Goal: Task Accomplishment & Management: Use online tool/utility

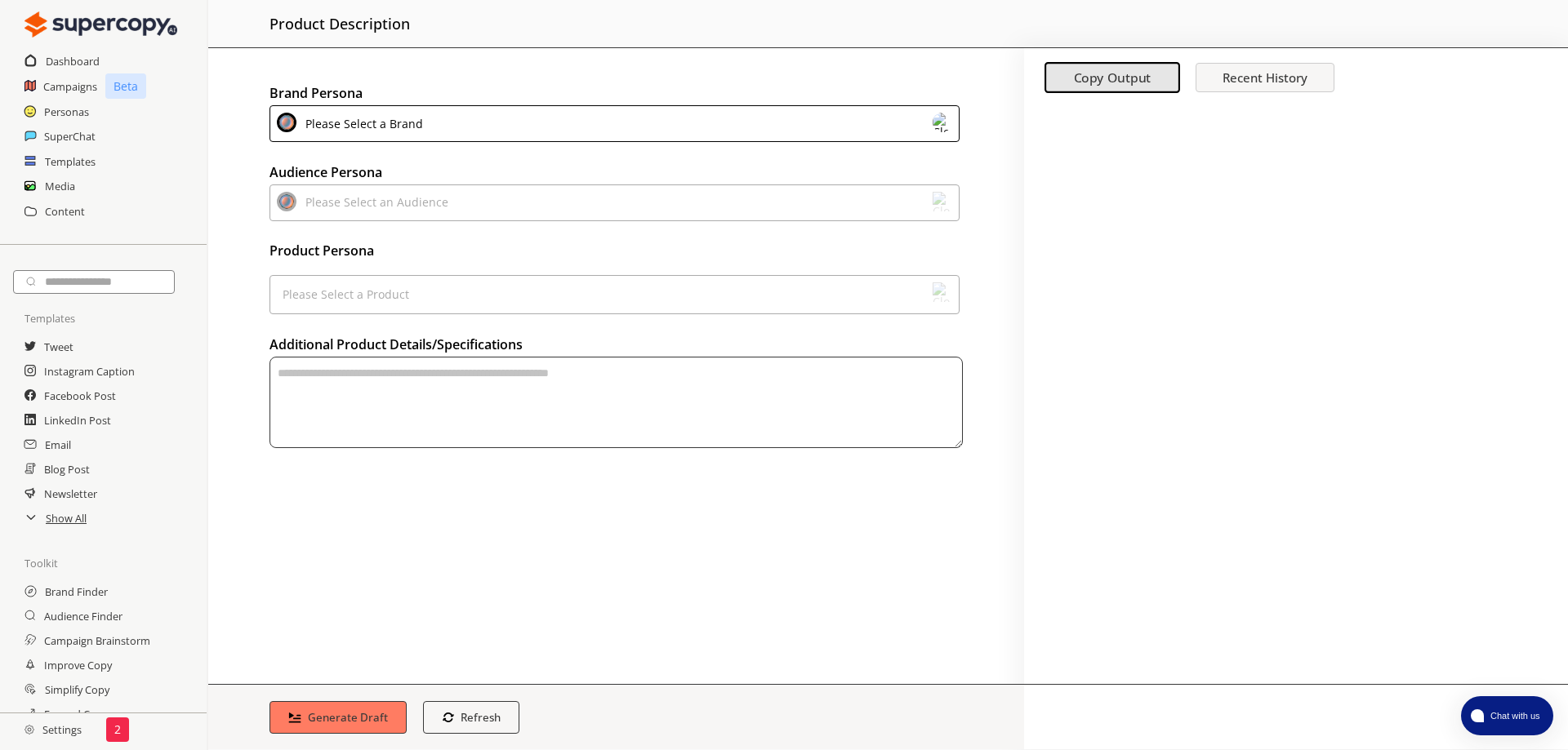
click at [422, 118] on div "Please Select a Brand" at bounding box center [614, 124] width 690 height 36
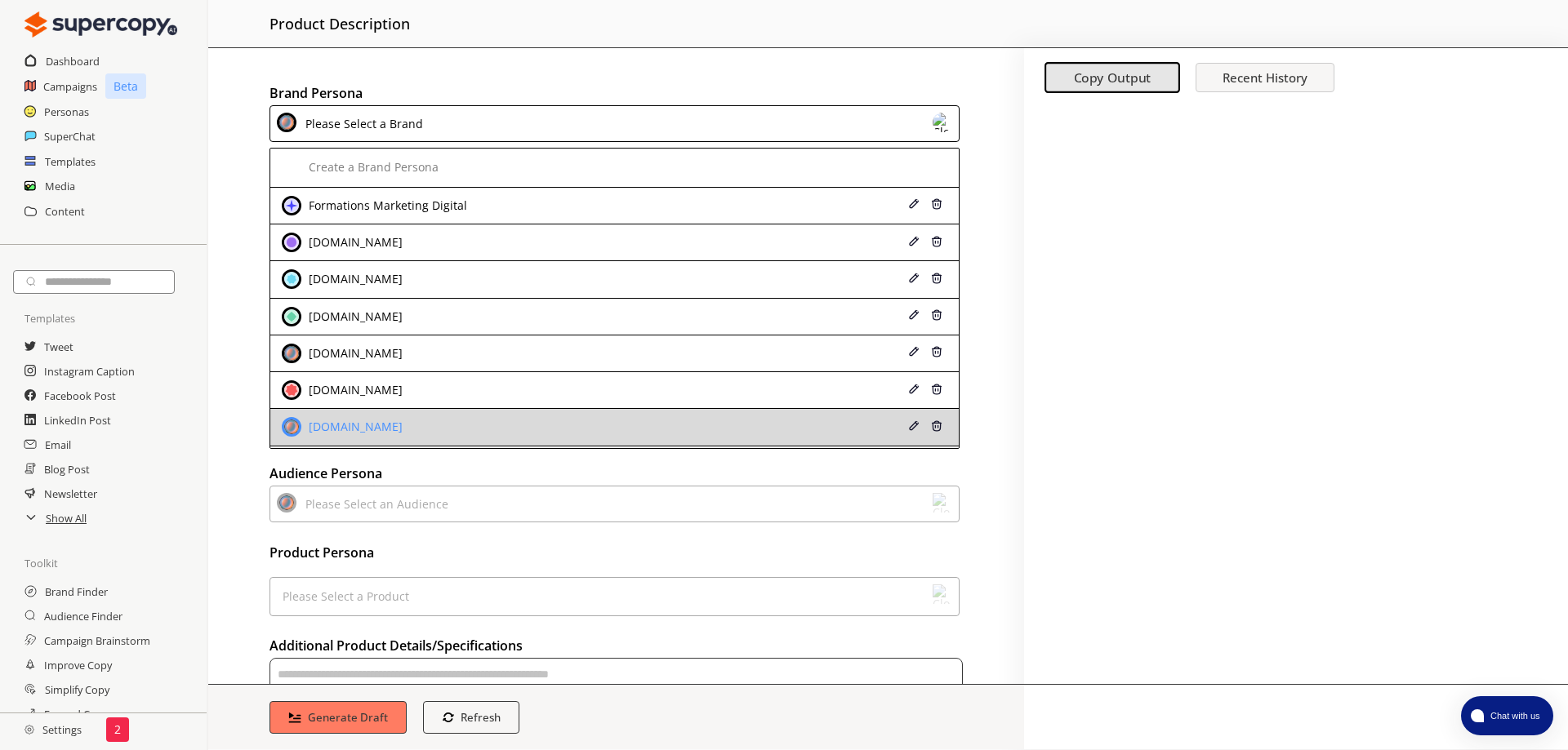
click at [433, 418] on div "mode-confort.com" at bounding box center [552, 427] width 541 height 20
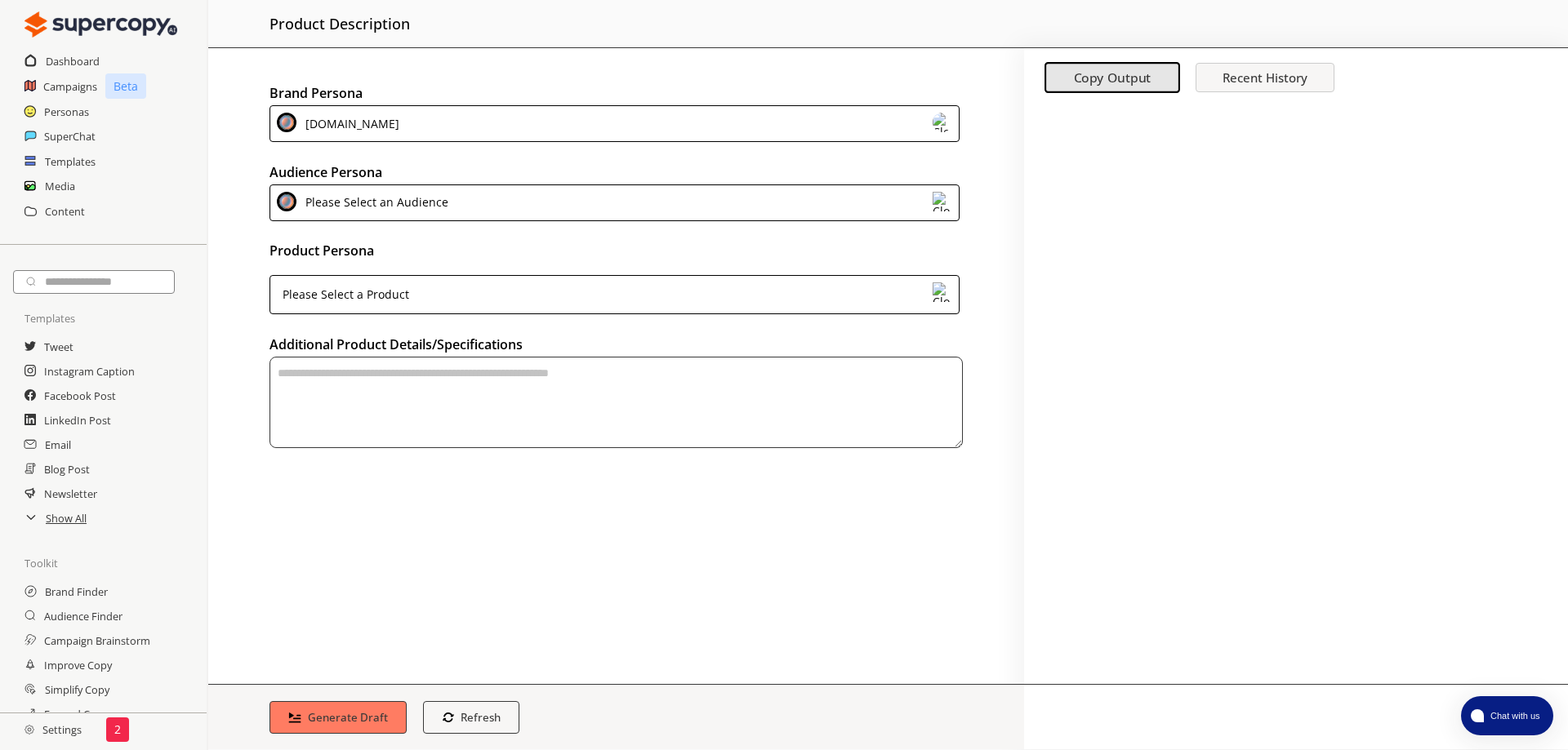
click at [558, 186] on div "Please Select an Audience" at bounding box center [614, 203] width 690 height 36
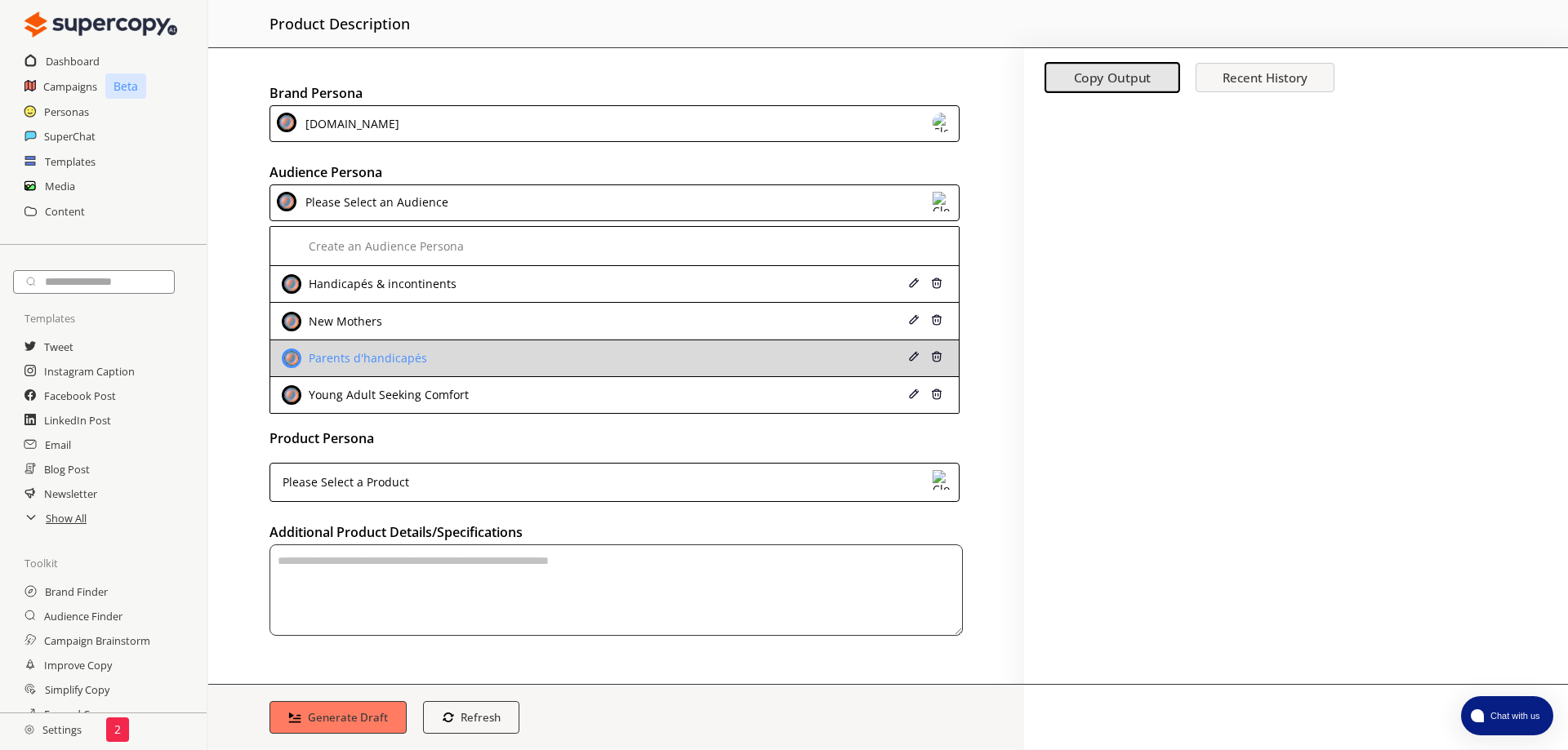
click at [405, 352] on div "Parents d'handicapés" at bounding box center [366, 358] width 123 height 13
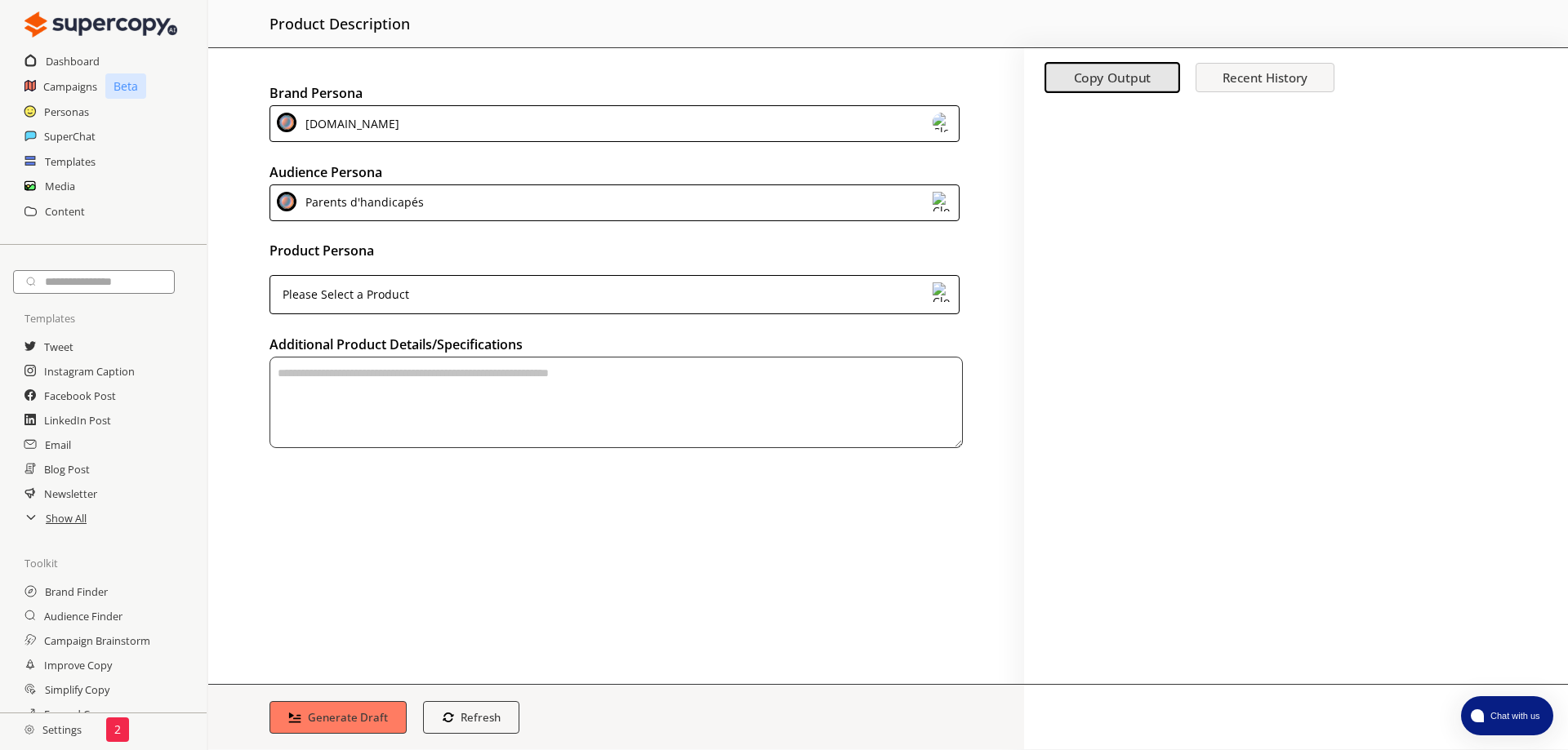
click at [447, 277] on div "Please Select a Product" at bounding box center [614, 295] width 690 height 39
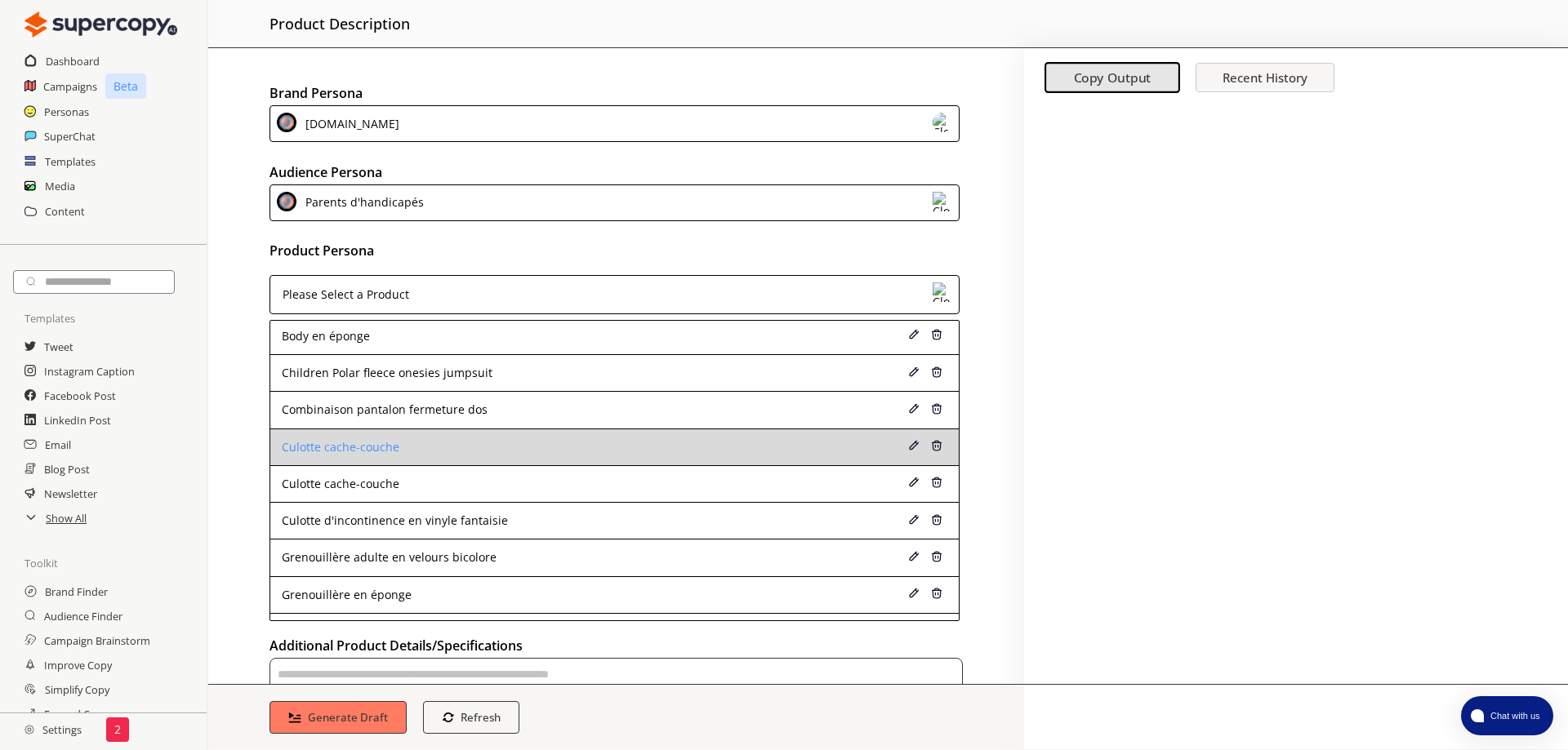
scroll to position [90, 0]
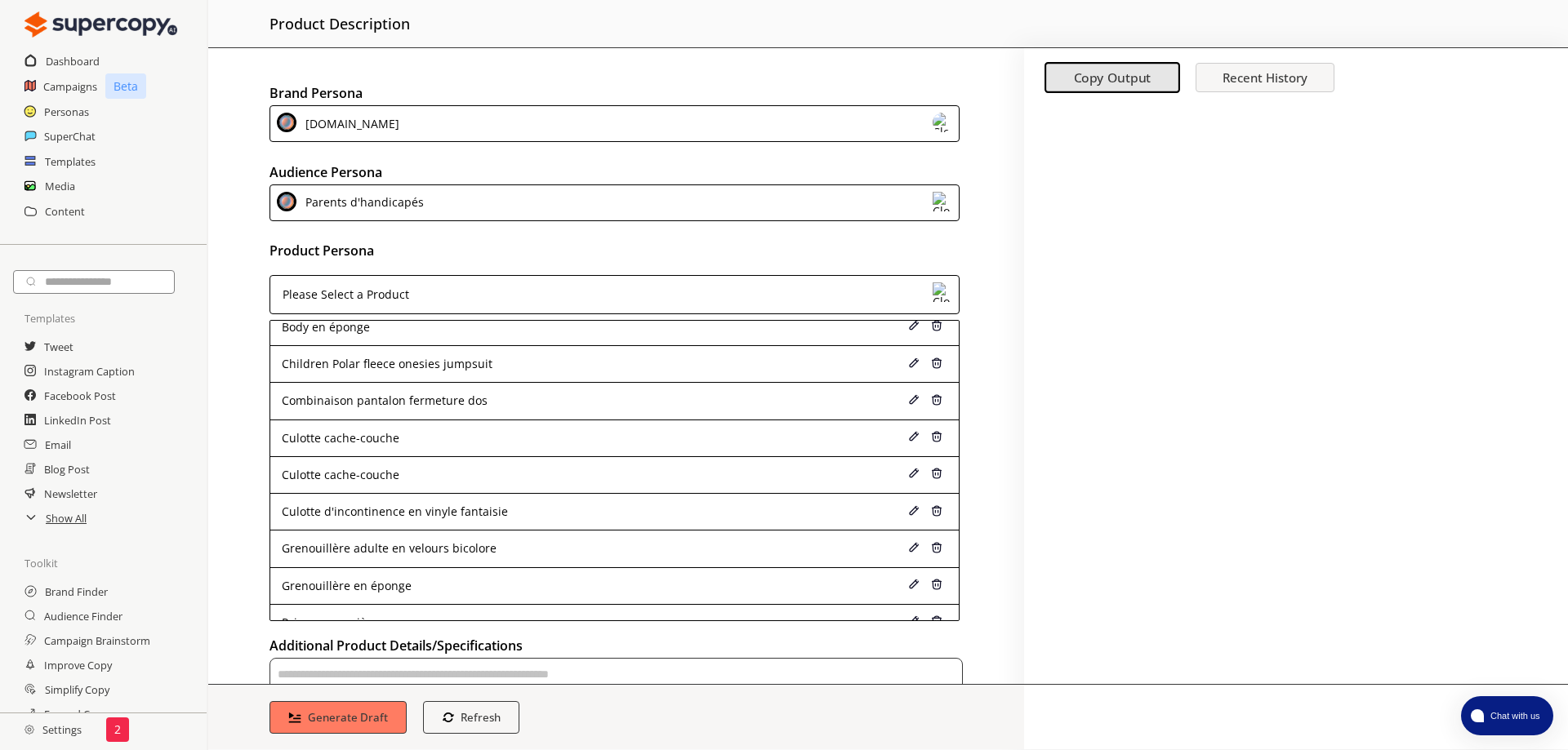
click at [759, 243] on h2 "Product Persona" at bounding box center [616, 251] width 693 height 25
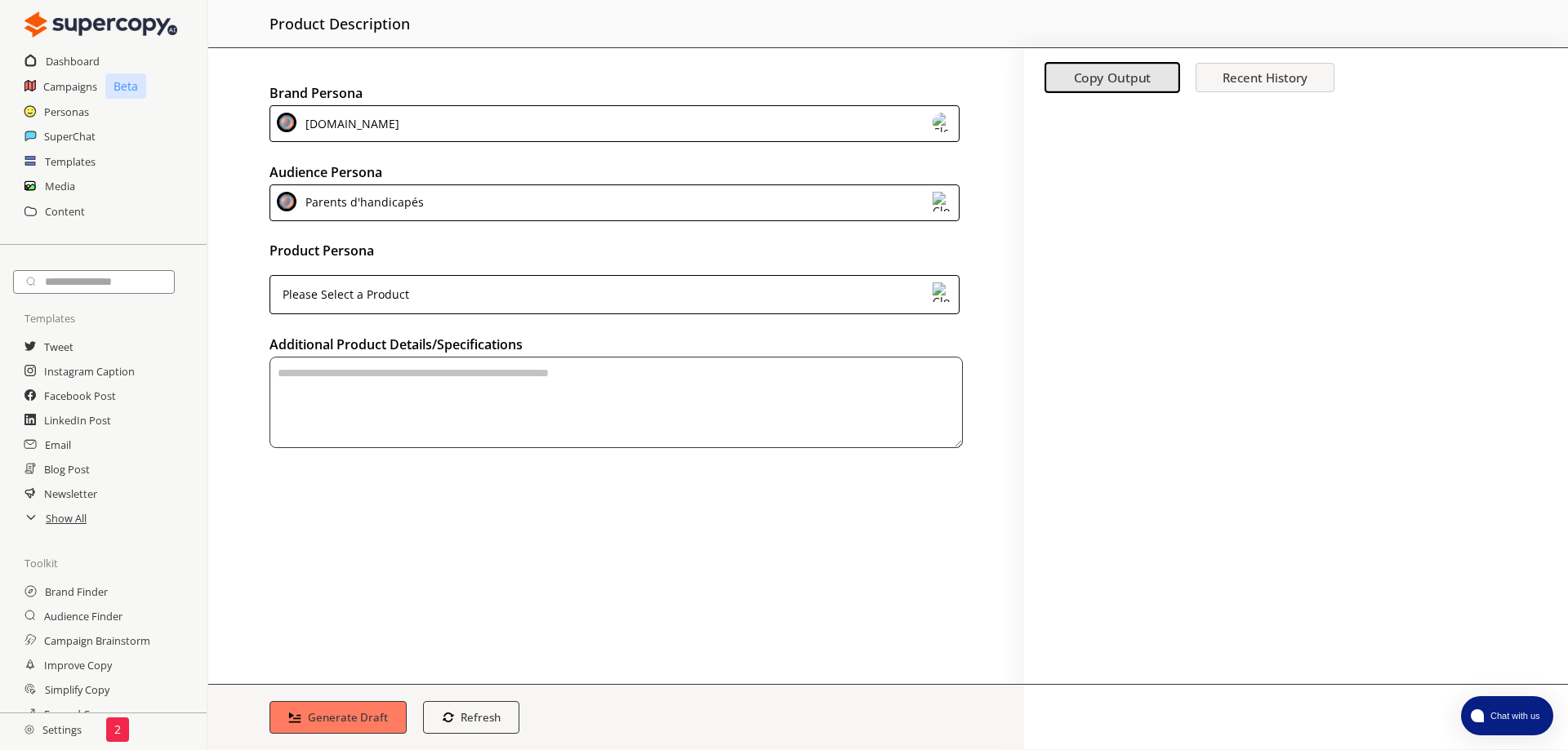
click at [683, 278] on div "Please Select a Product" at bounding box center [614, 295] width 690 height 39
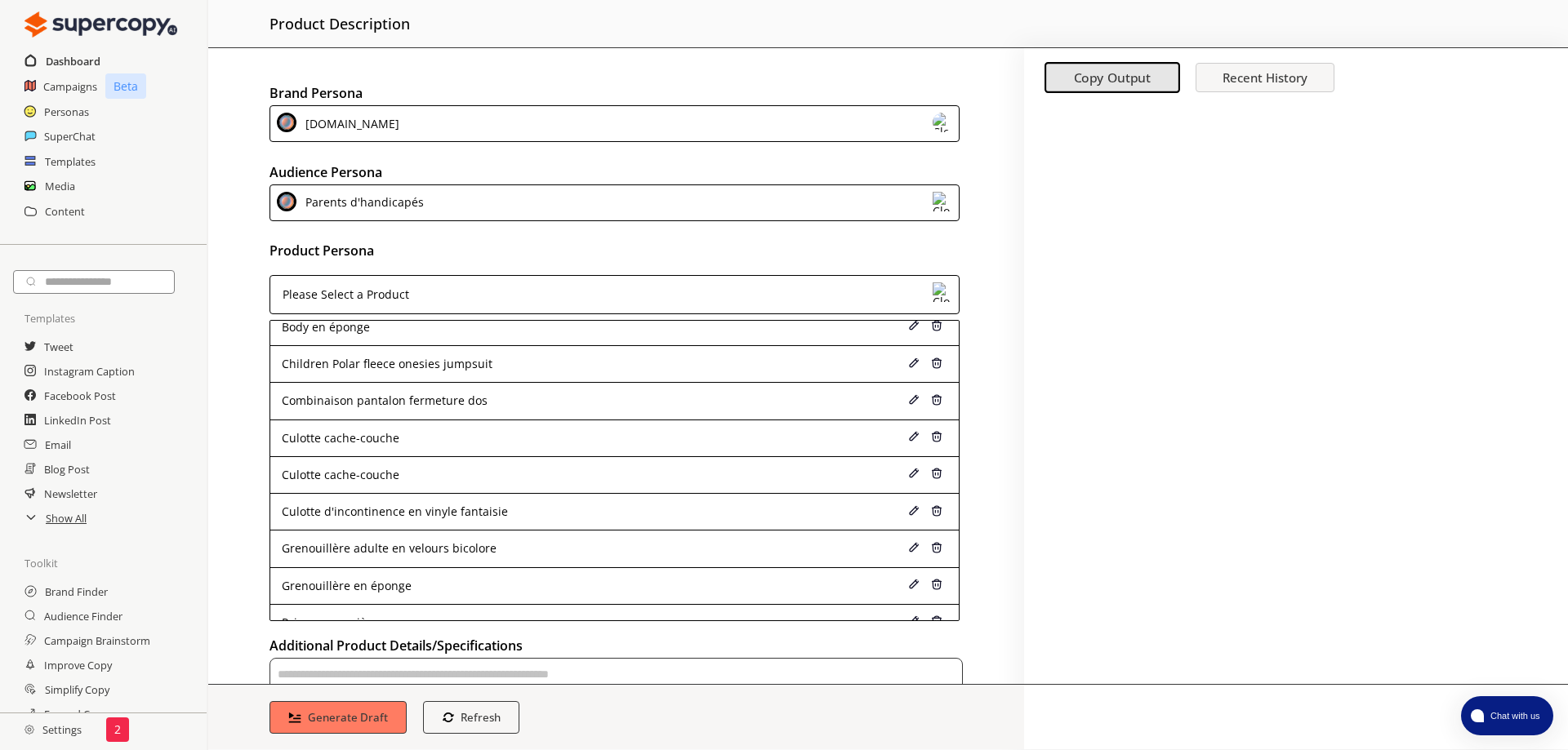
click at [60, 57] on h2 "Dashboard" at bounding box center [73, 61] width 55 height 25
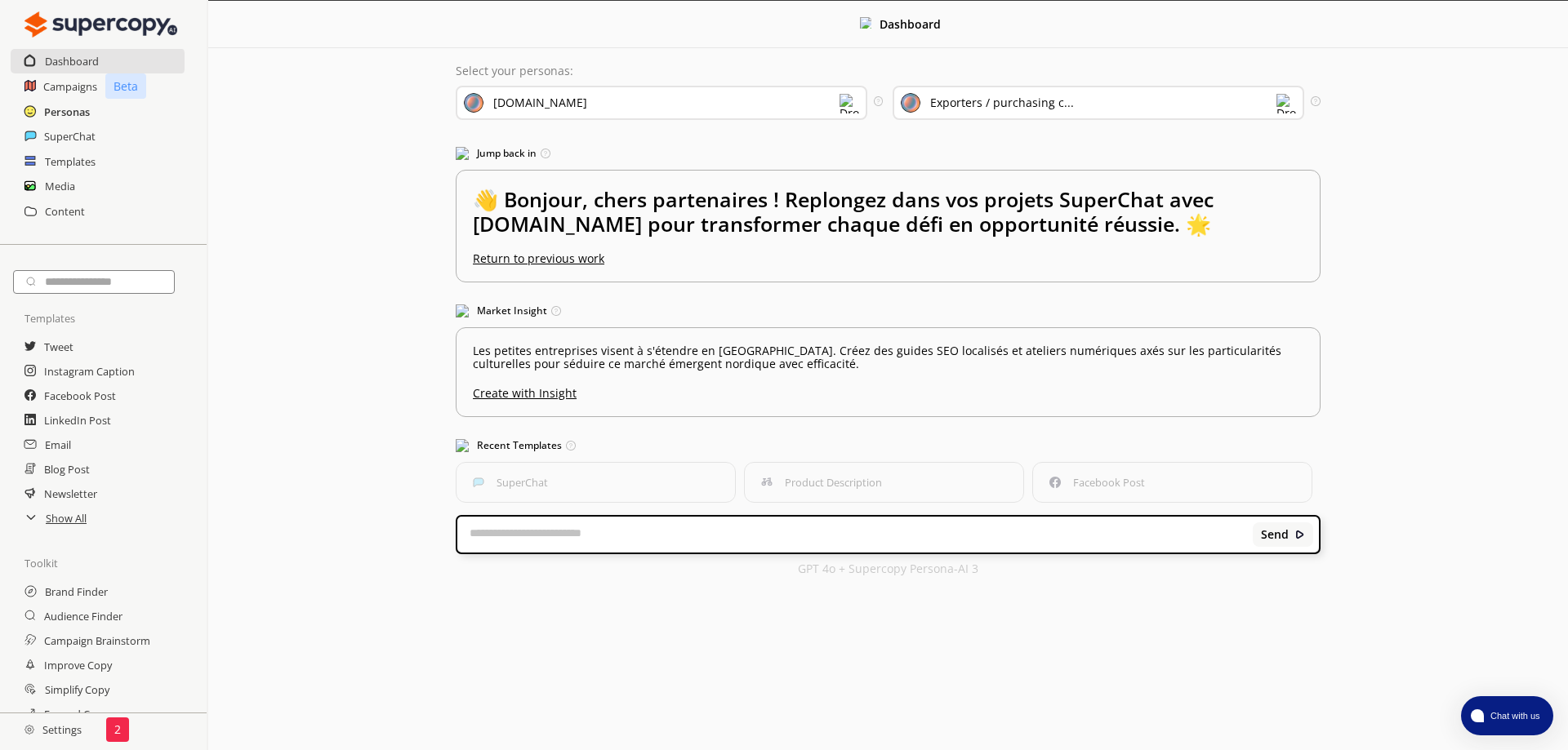
click at [76, 102] on h2 "Personas" at bounding box center [67, 112] width 45 height 25
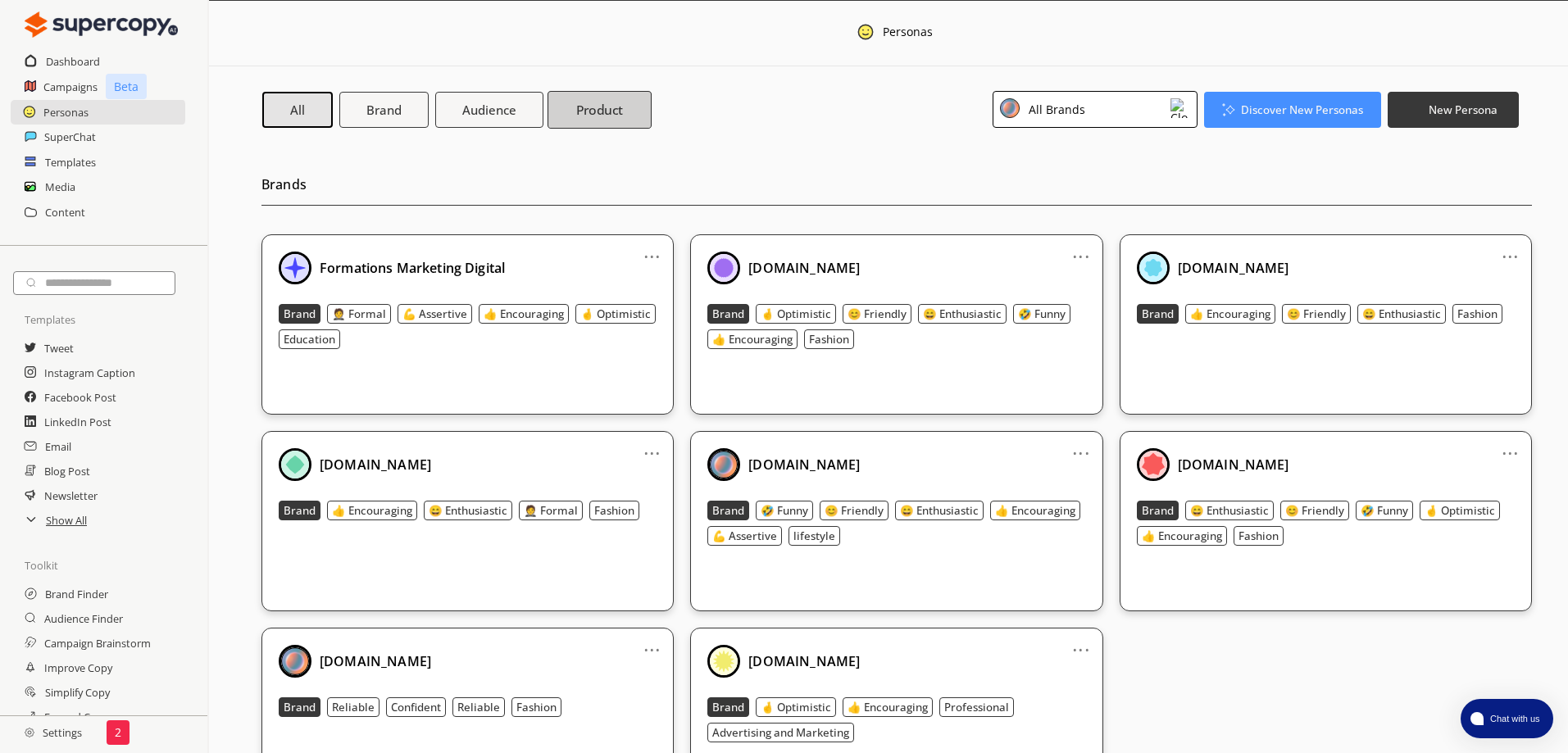
click at [584, 110] on b "Product" at bounding box center [599, 109] width 47 height 17
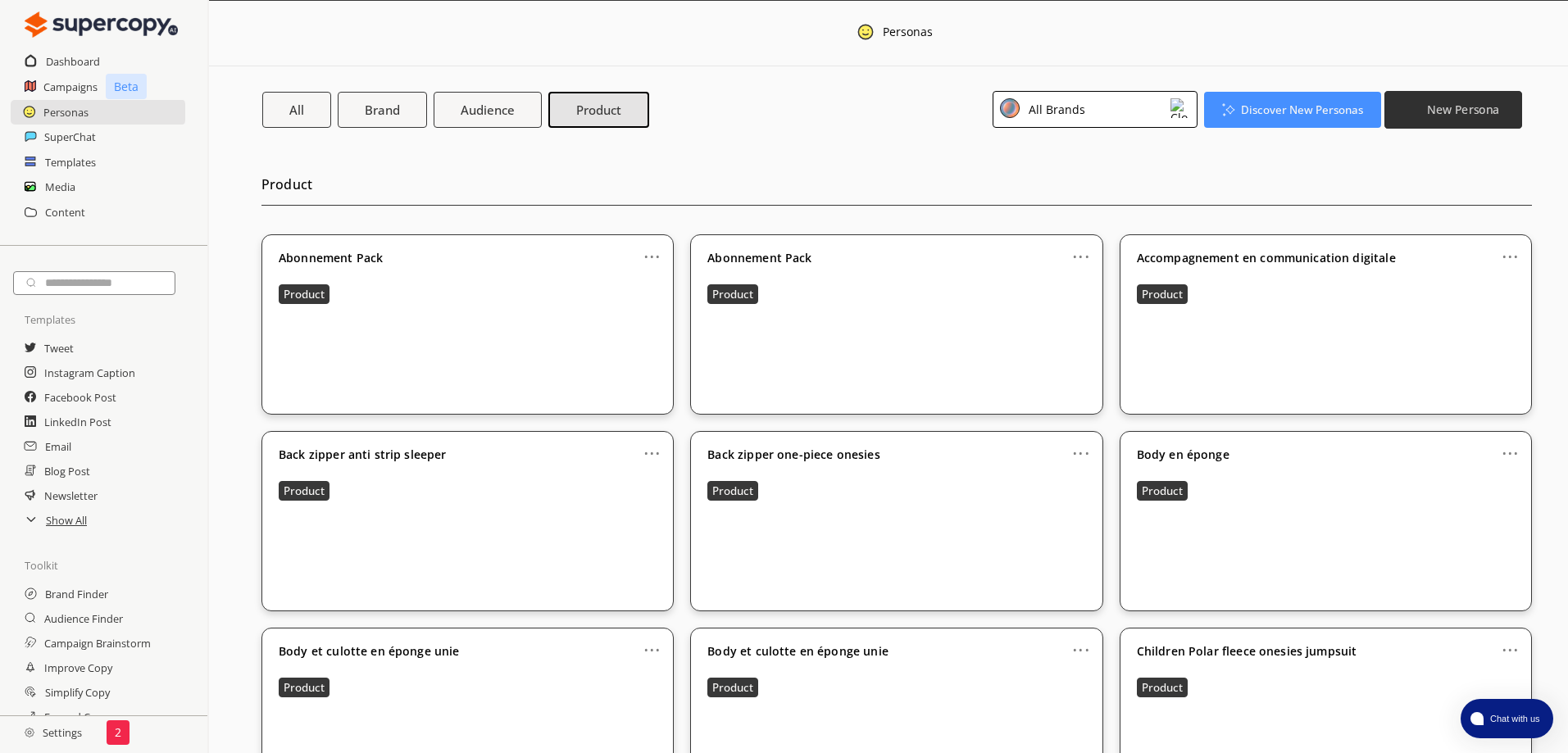
click at [1432, 108] on b "New Persona" at bounding box center [1463, 109] width 72 height 15
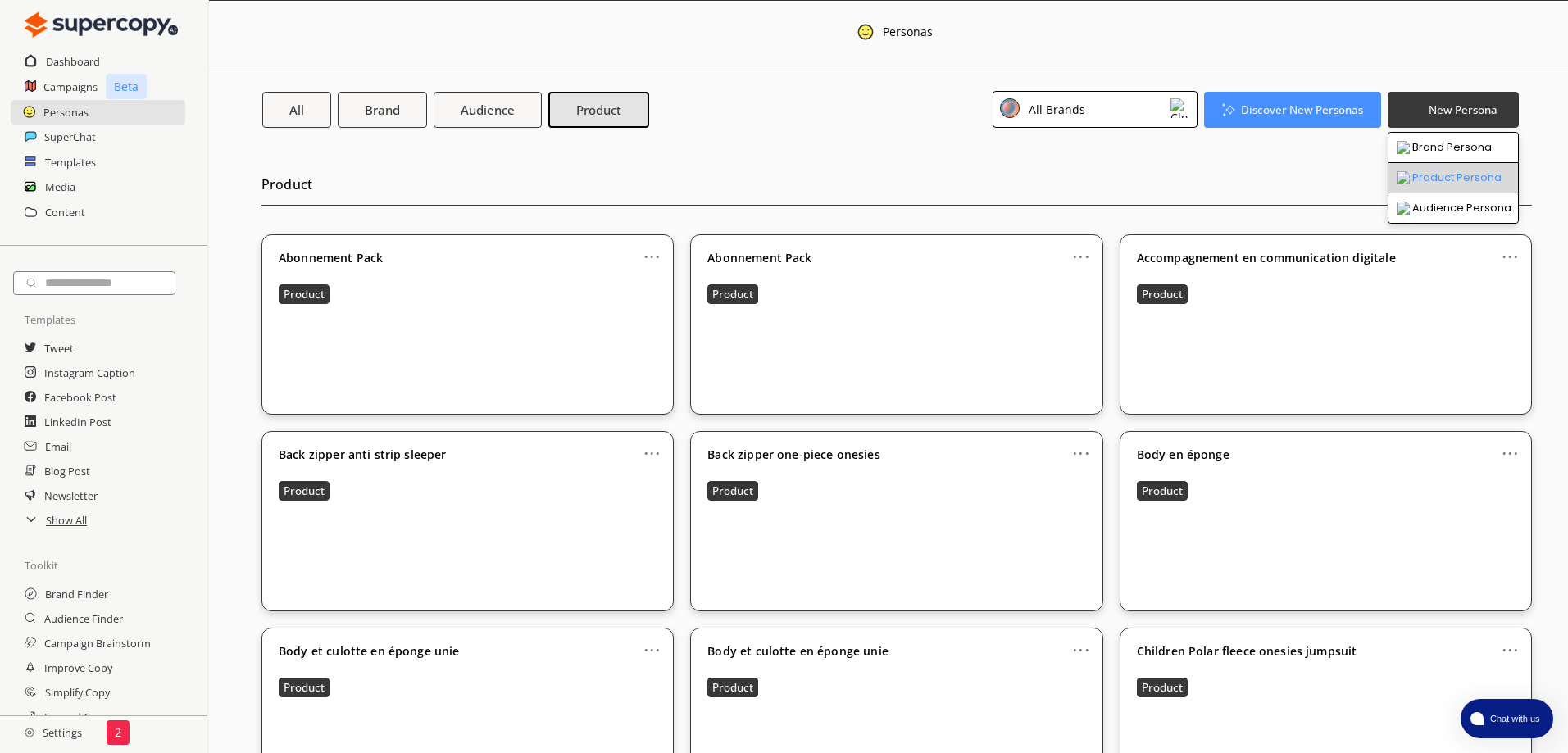
click at [1484, 174] on li "Product Persona" at bounding box center [1453, 178] width 129 height 30
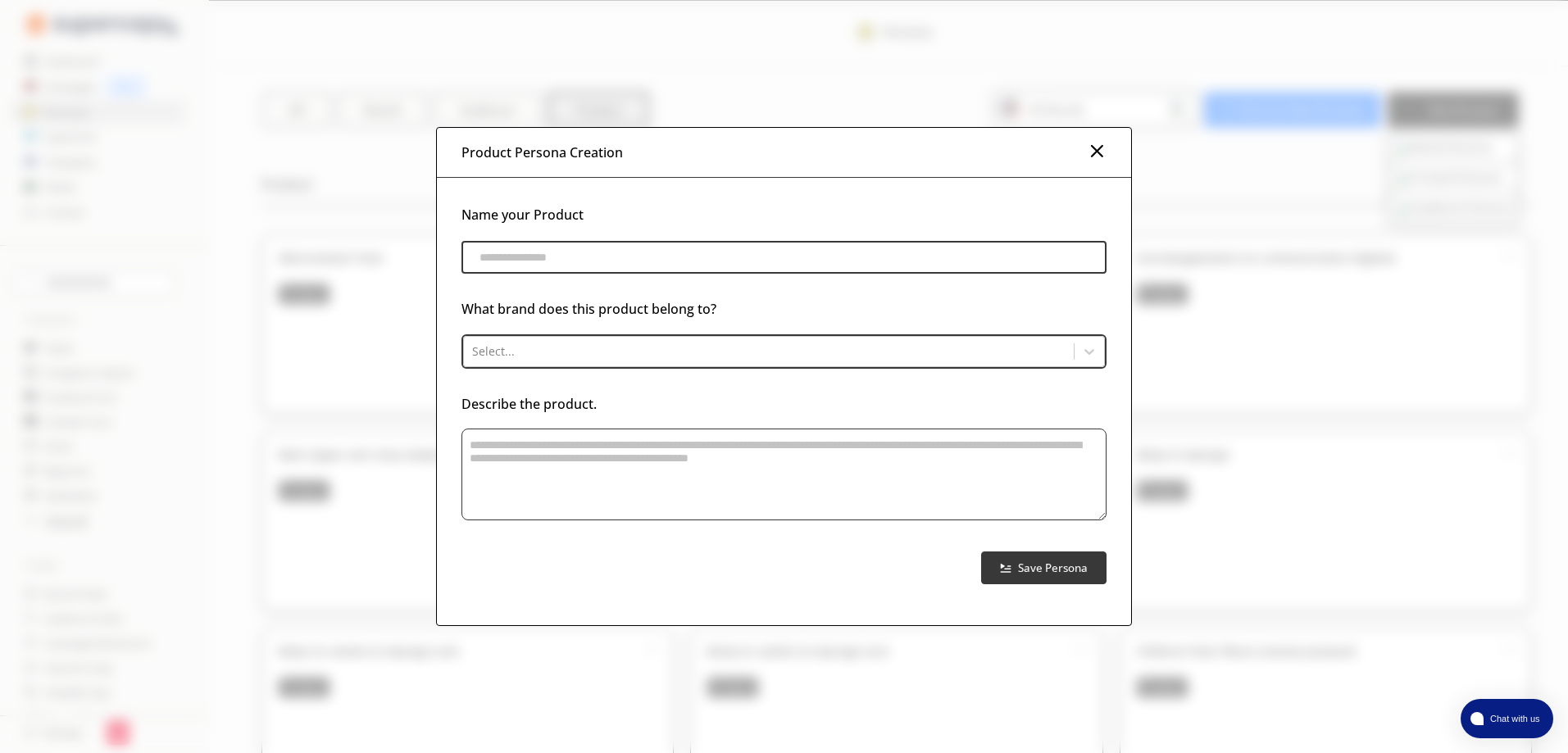
click at [941, 268] on input "product-persona-input-input" at bounding box center [783, 257] width 645 height 33
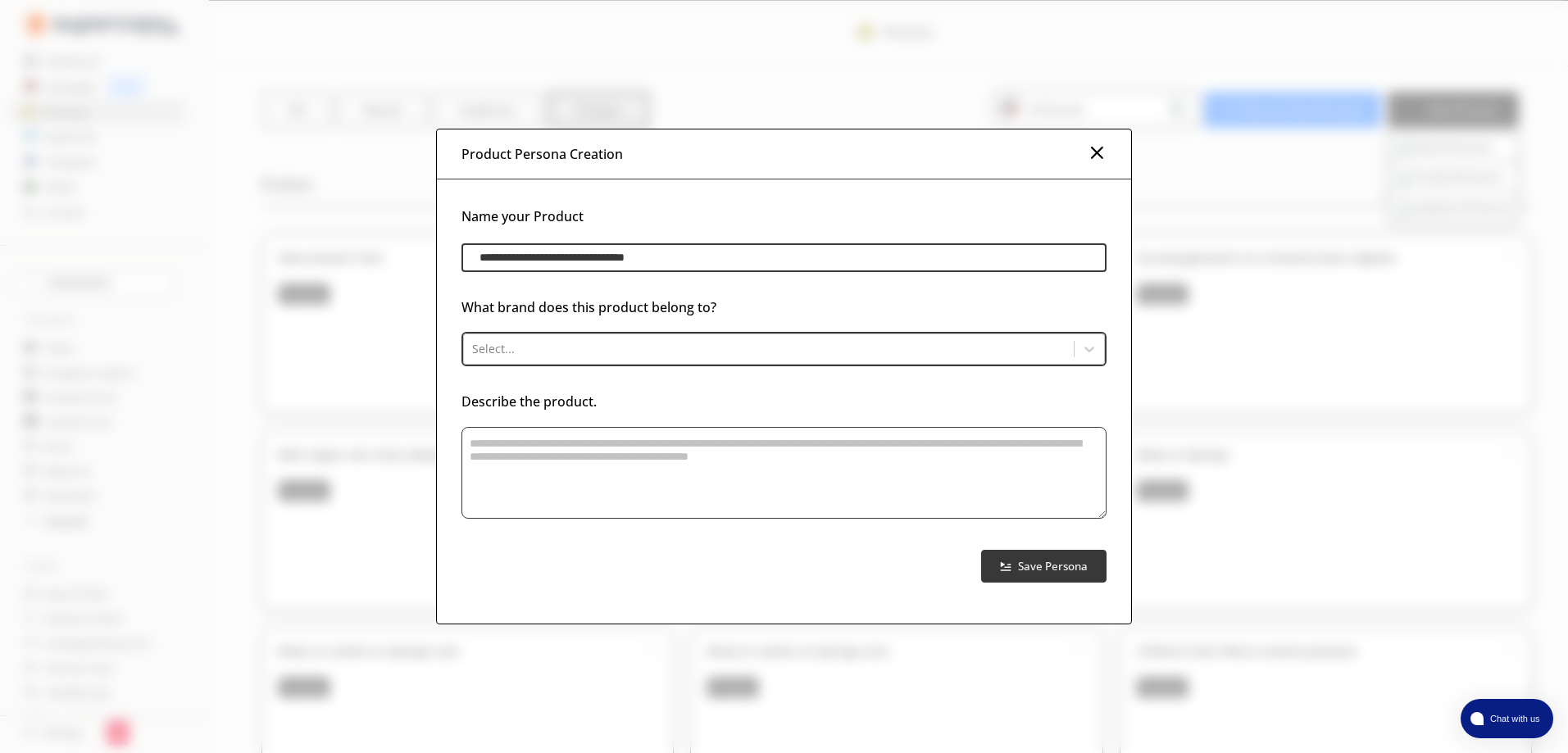
type input "**********"
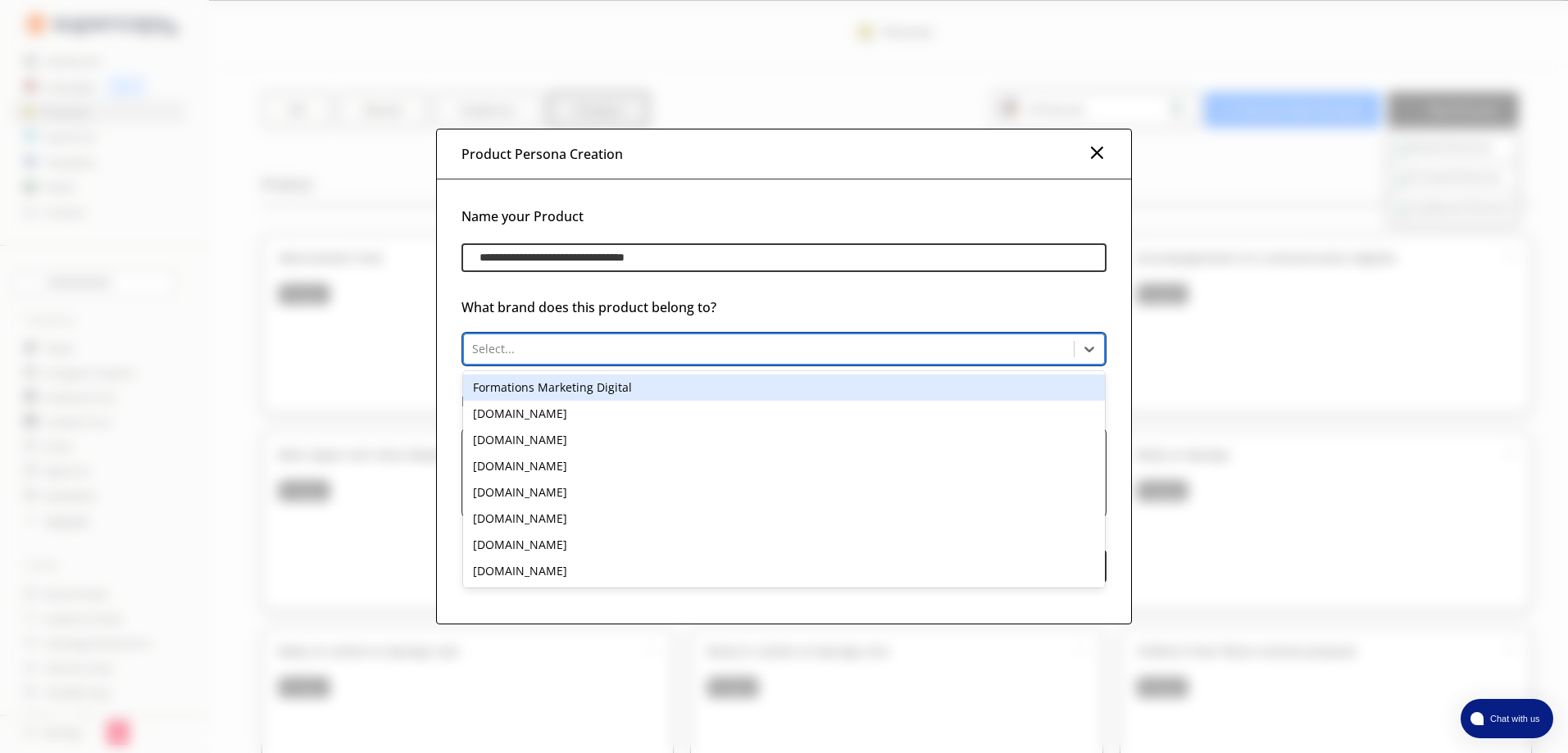
click at [579, 534] on div "mode-confort.com" at bounding box center [783, 544] width 641 height 26
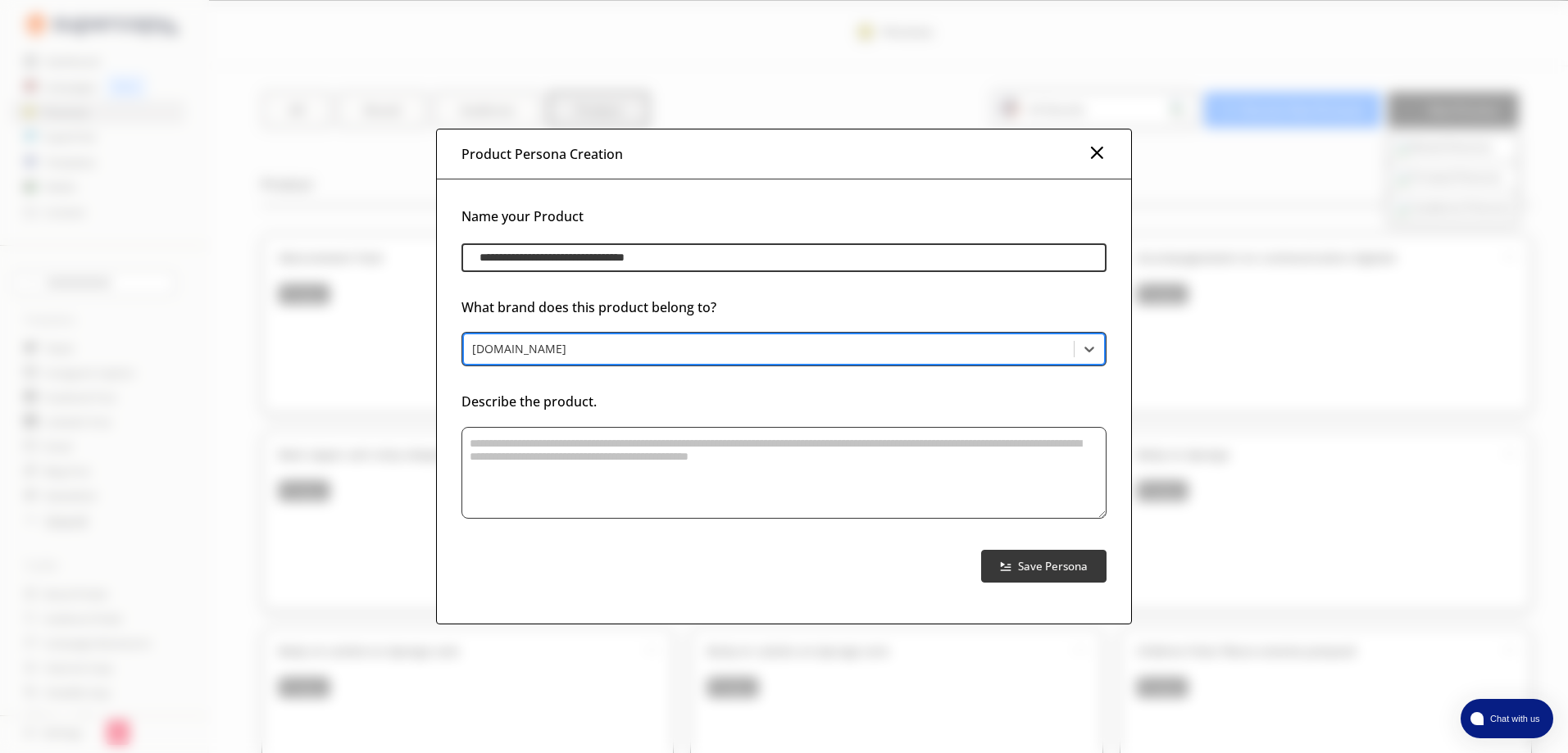
click at [833, 461] on textarea "product-persona-input-textarea" at bounding box center [783, 473] width 645 height 92
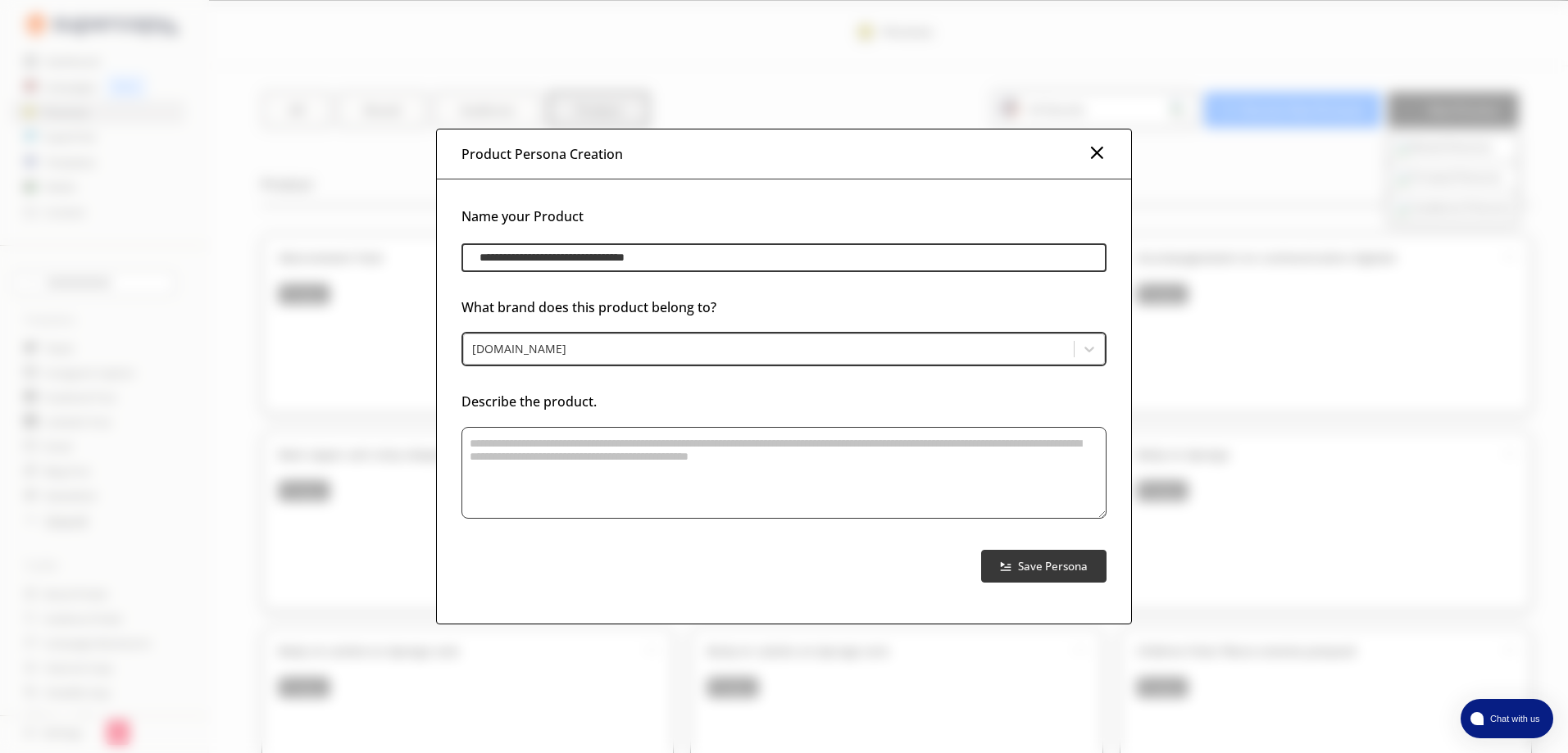
click at [701, 442] on textarea "product-persona-input-textarea" at bounding box center [783, 473] width 645 height 92
paste textarea "**********"
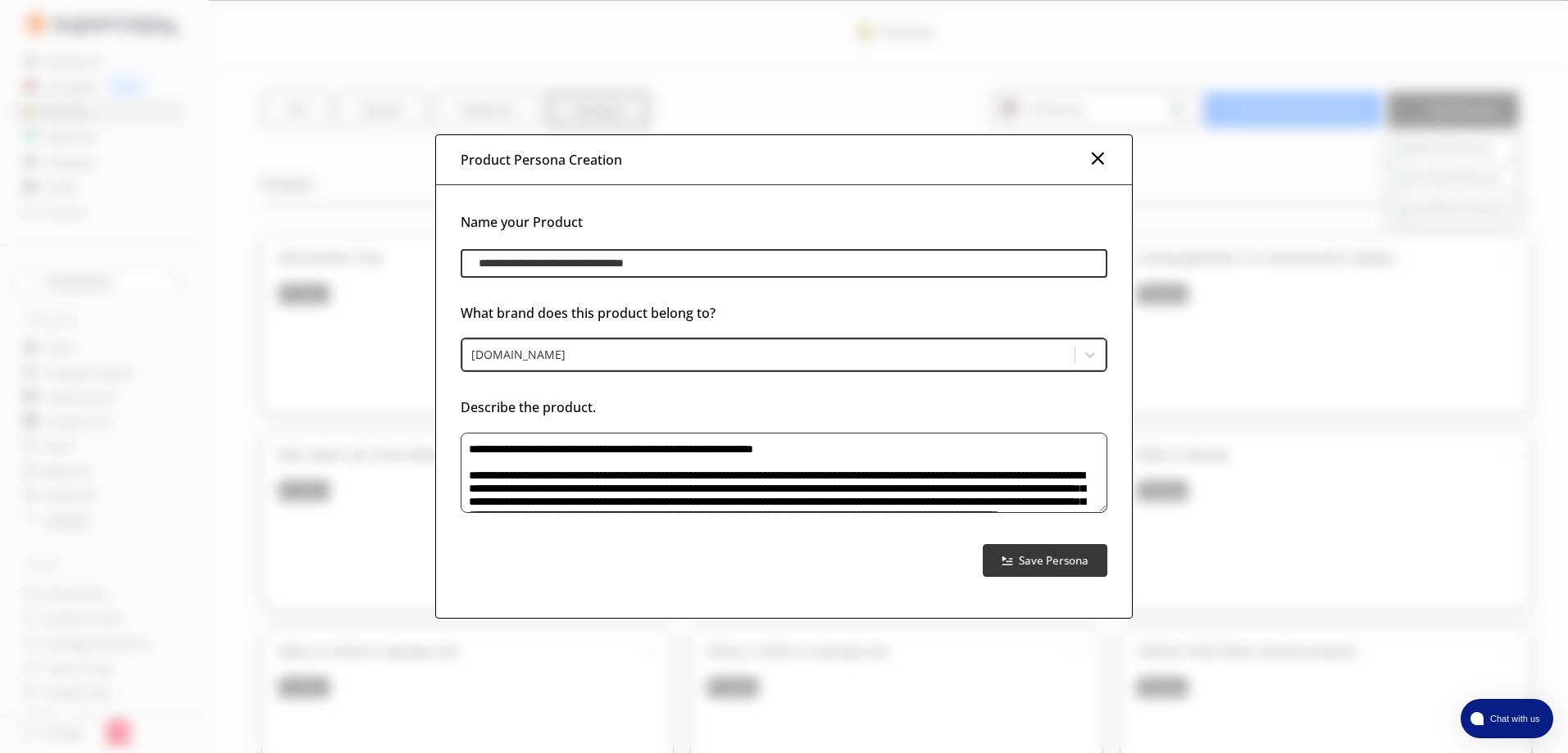
scroll to position [103, 0]
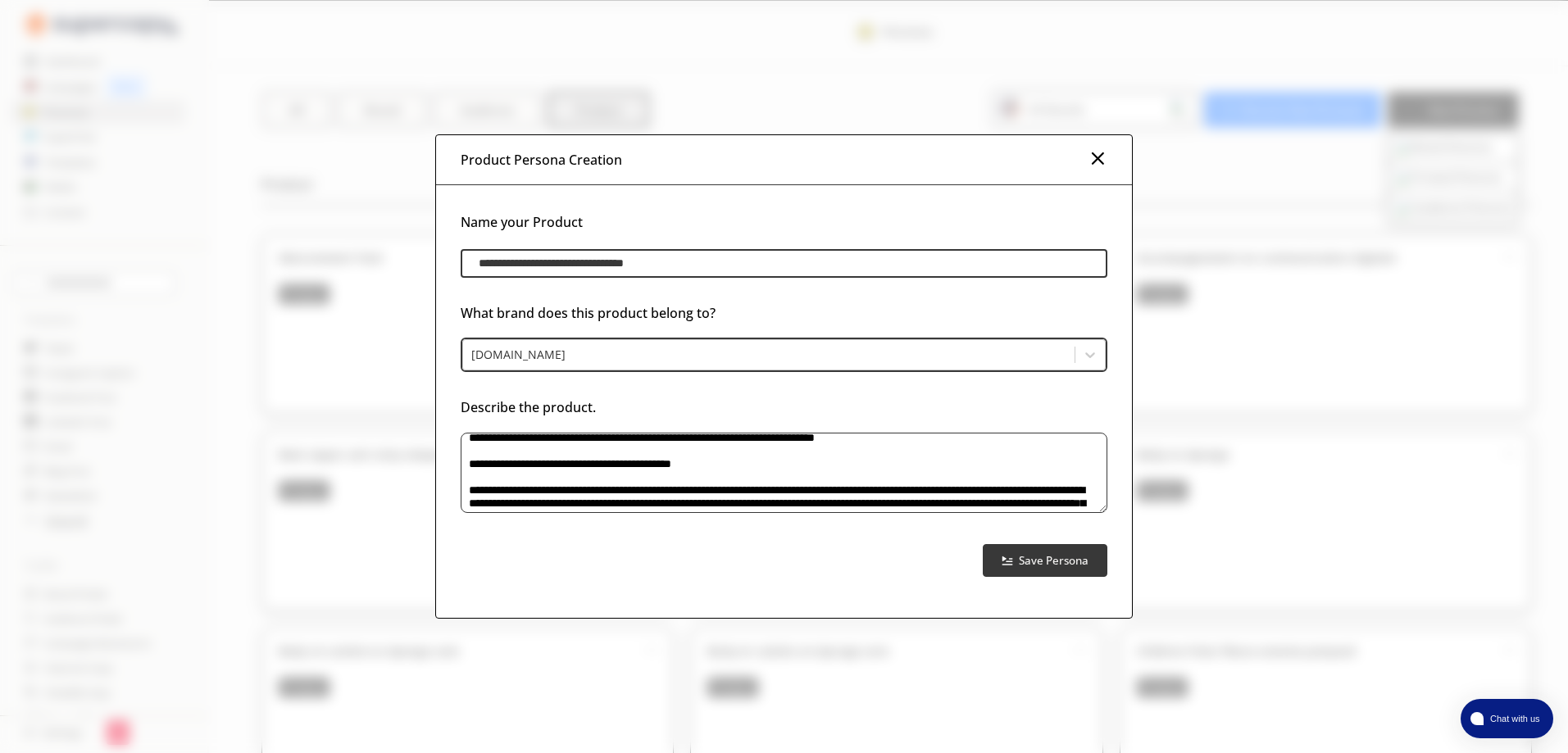
type textarea "**********"
click at [1051, 552] on b "Save Persona" at bounding box center [1054, 559] width 73 height 15
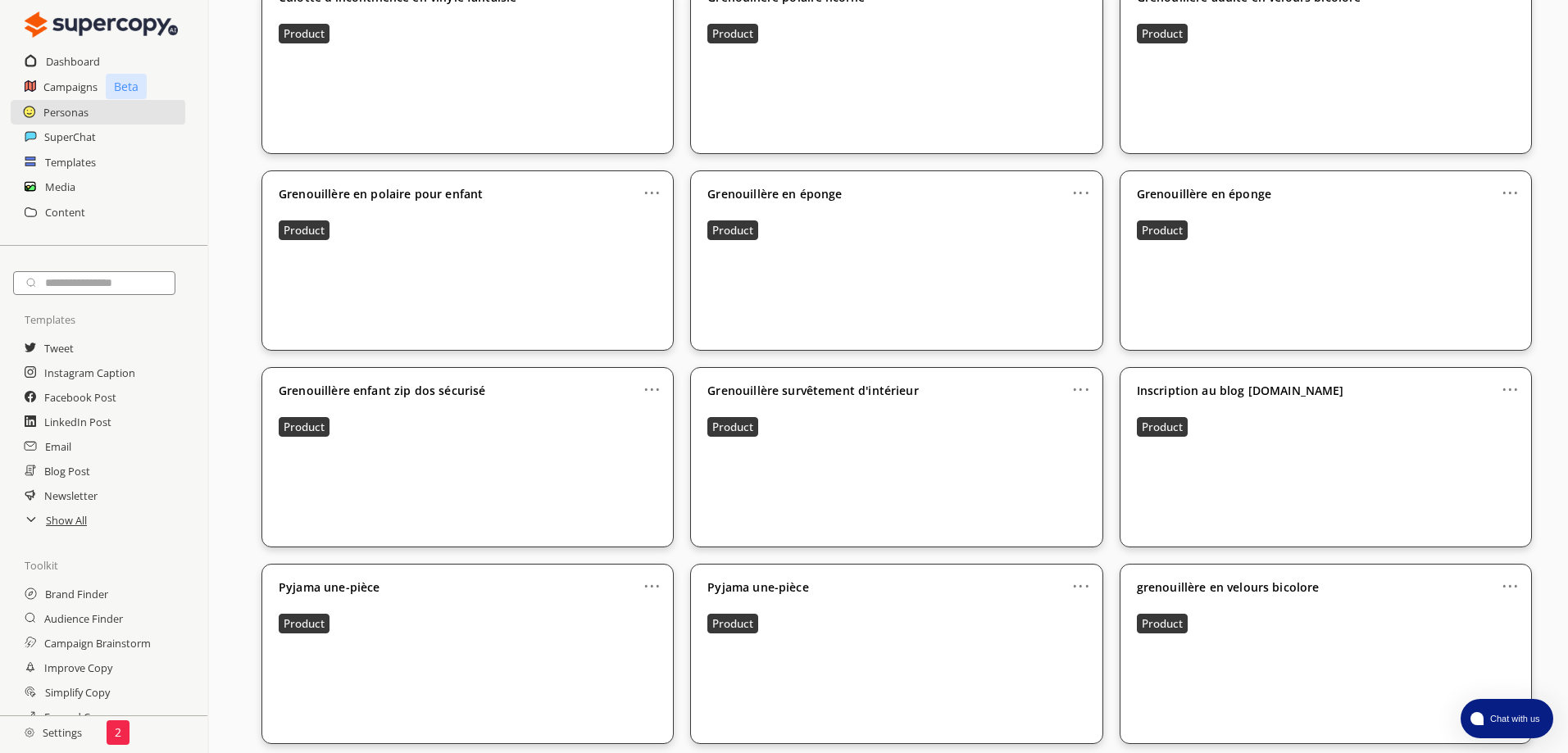
scroll to position [1251, 0]
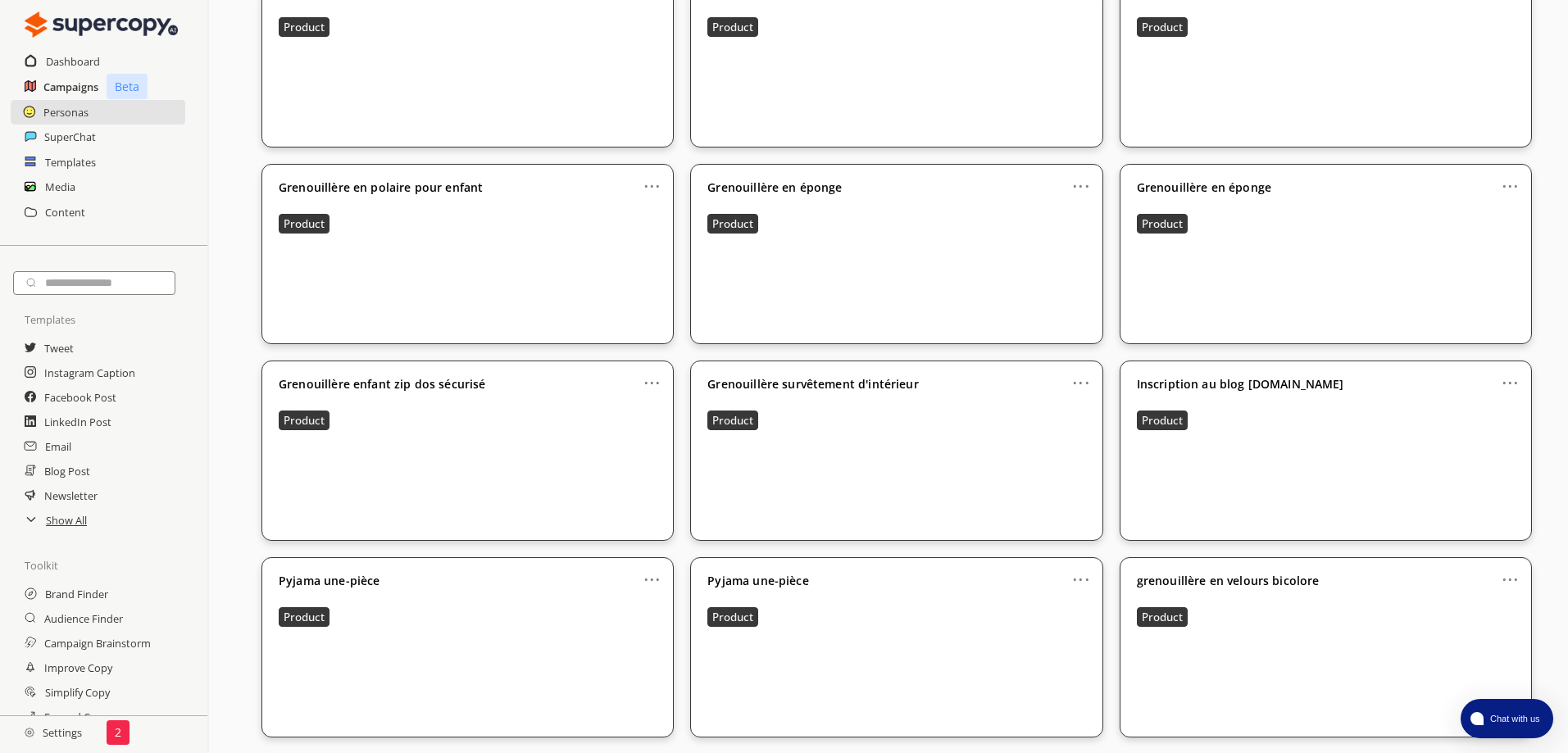
click at [78, 80] on h2 "Campaigns" at bounding box center [71, 87] width 55 height 25
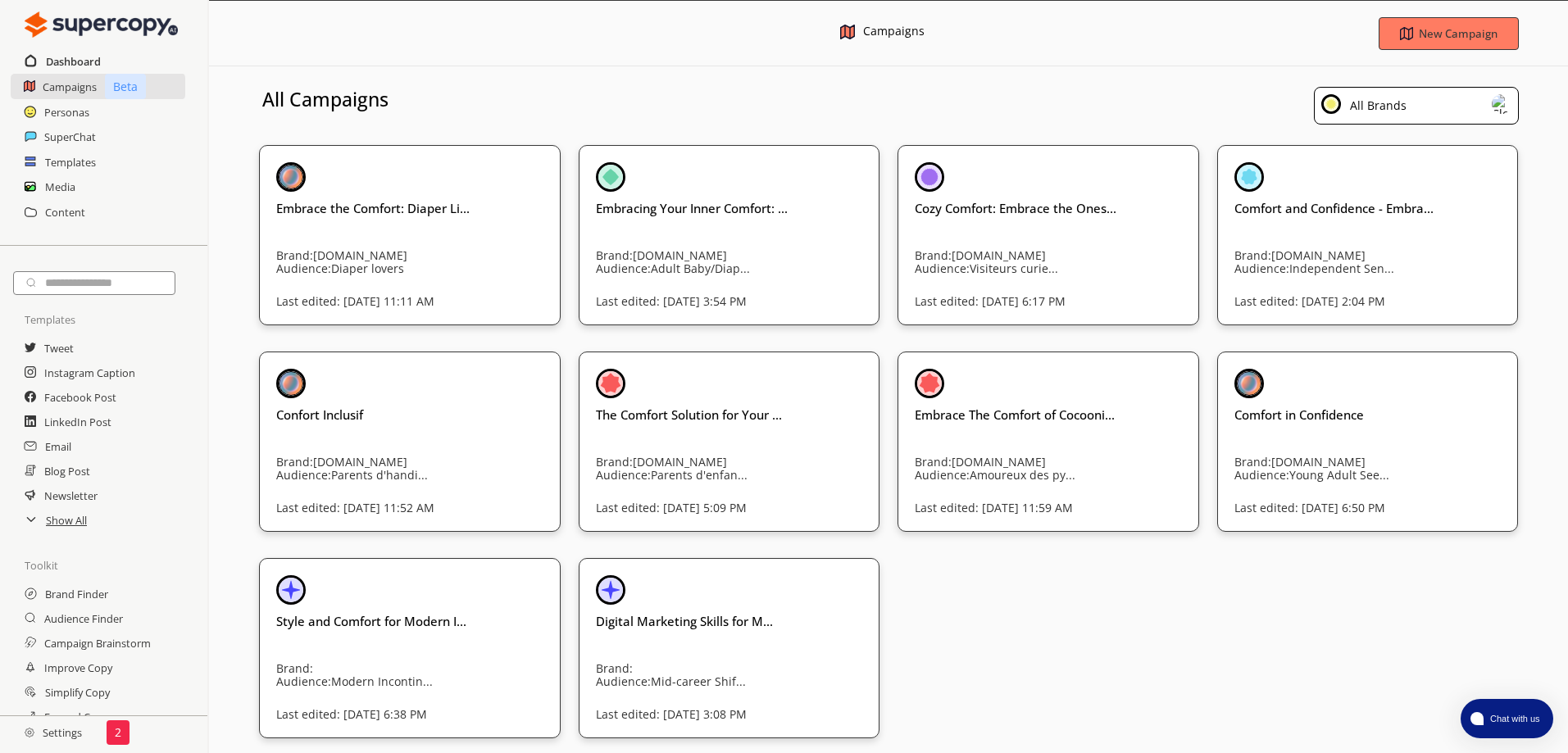
click at [79, 60] on h2 "Dashboard" at bounding box center [73, 62] width 55 height 25
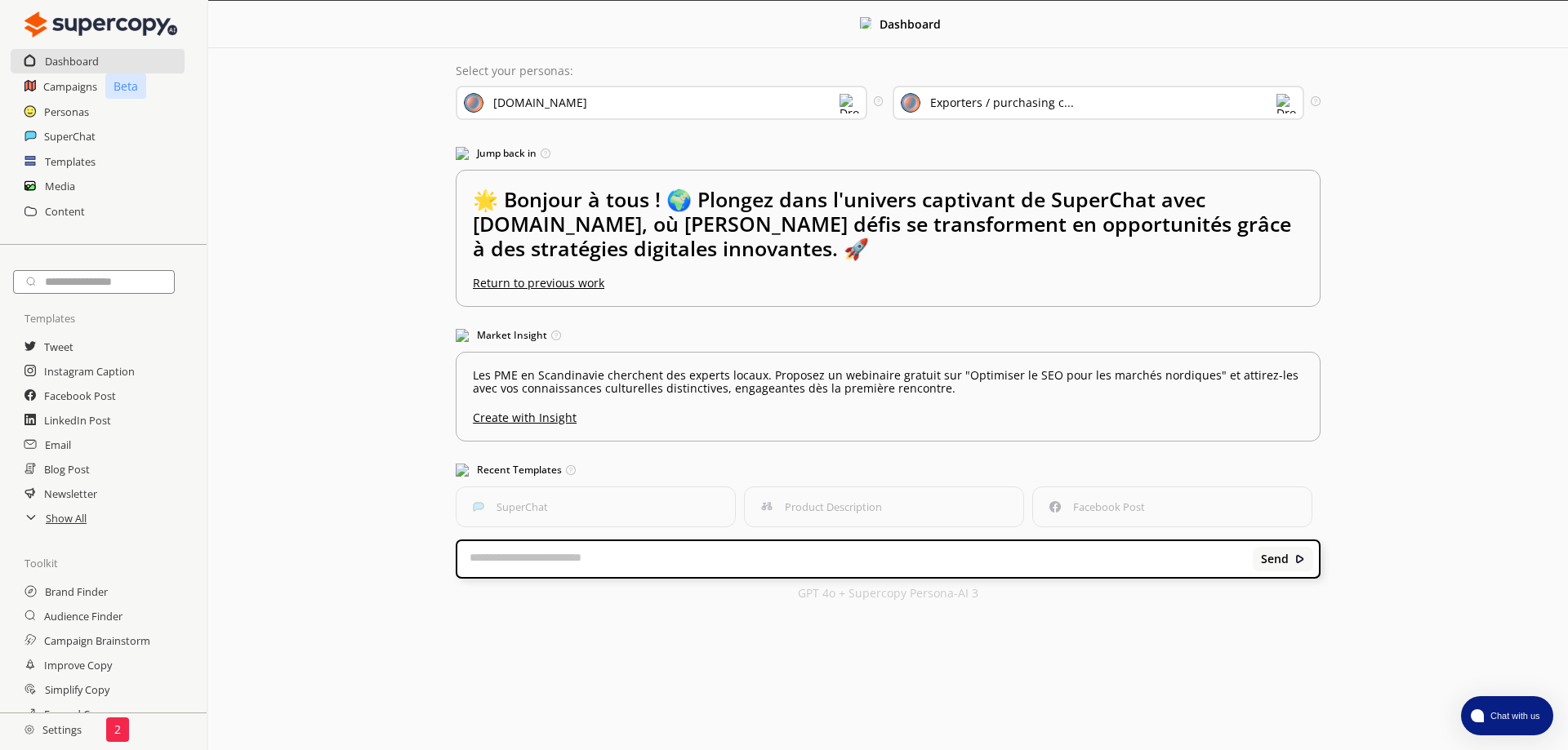
click at [641, 98] on div "[DOMAIN_NAME]" at bounding box center [661, 102] width 412 height 35
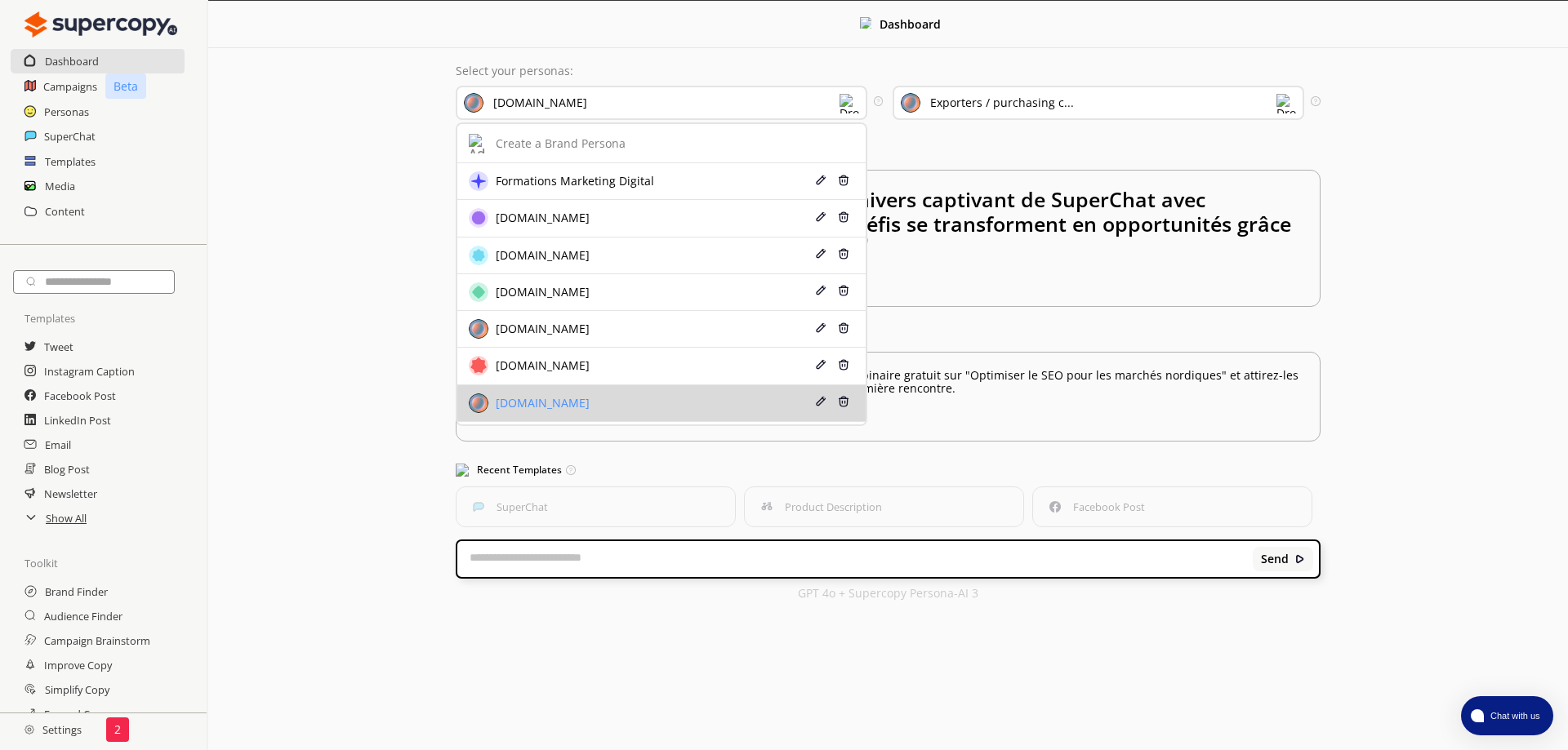
click at [650, 394] on div "mode-confort.com" at bounding box center [627, 403] width 317 height 20
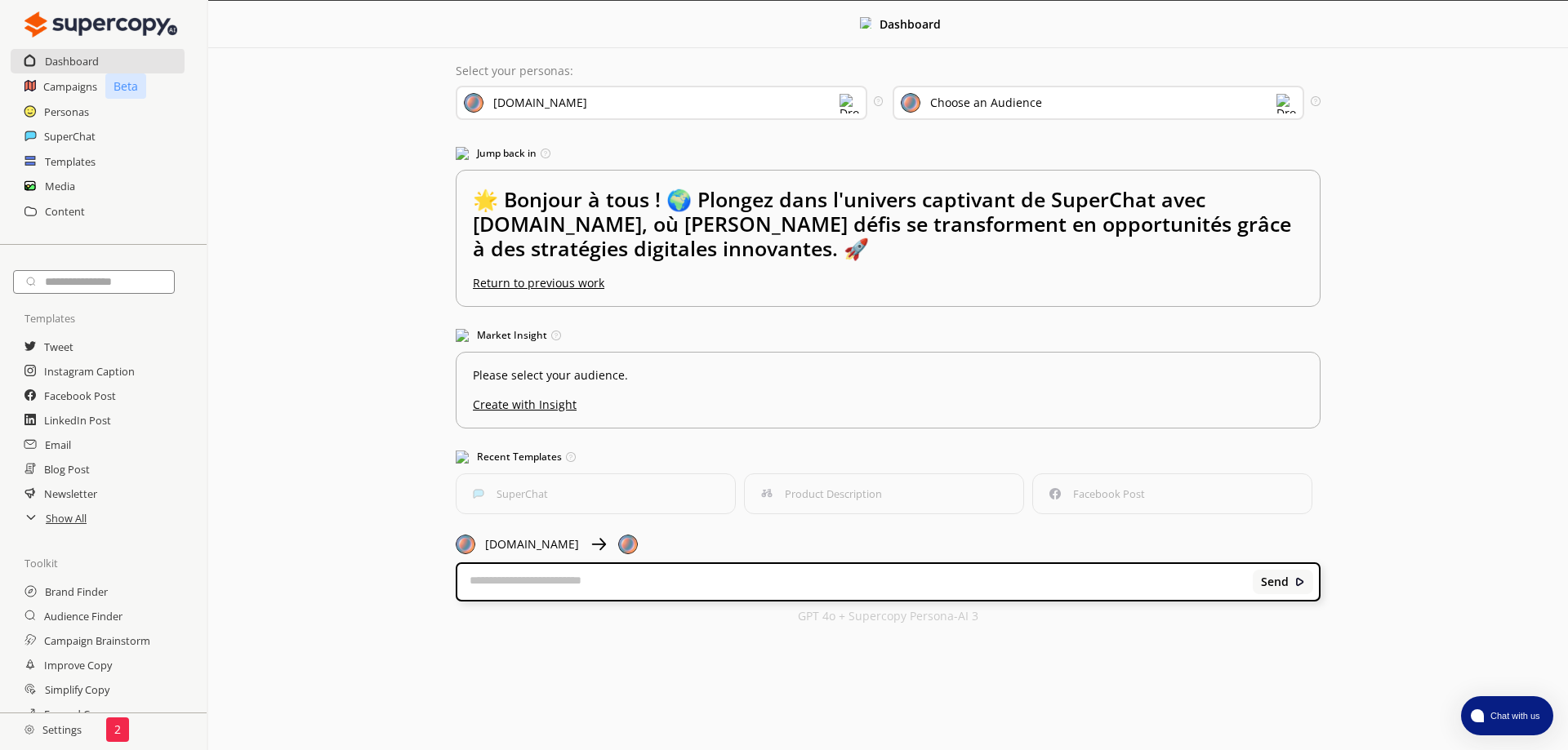
click at [1082, 102] on div "Choose an Audience" at bounding box center [1098, 102] width 412 height 35
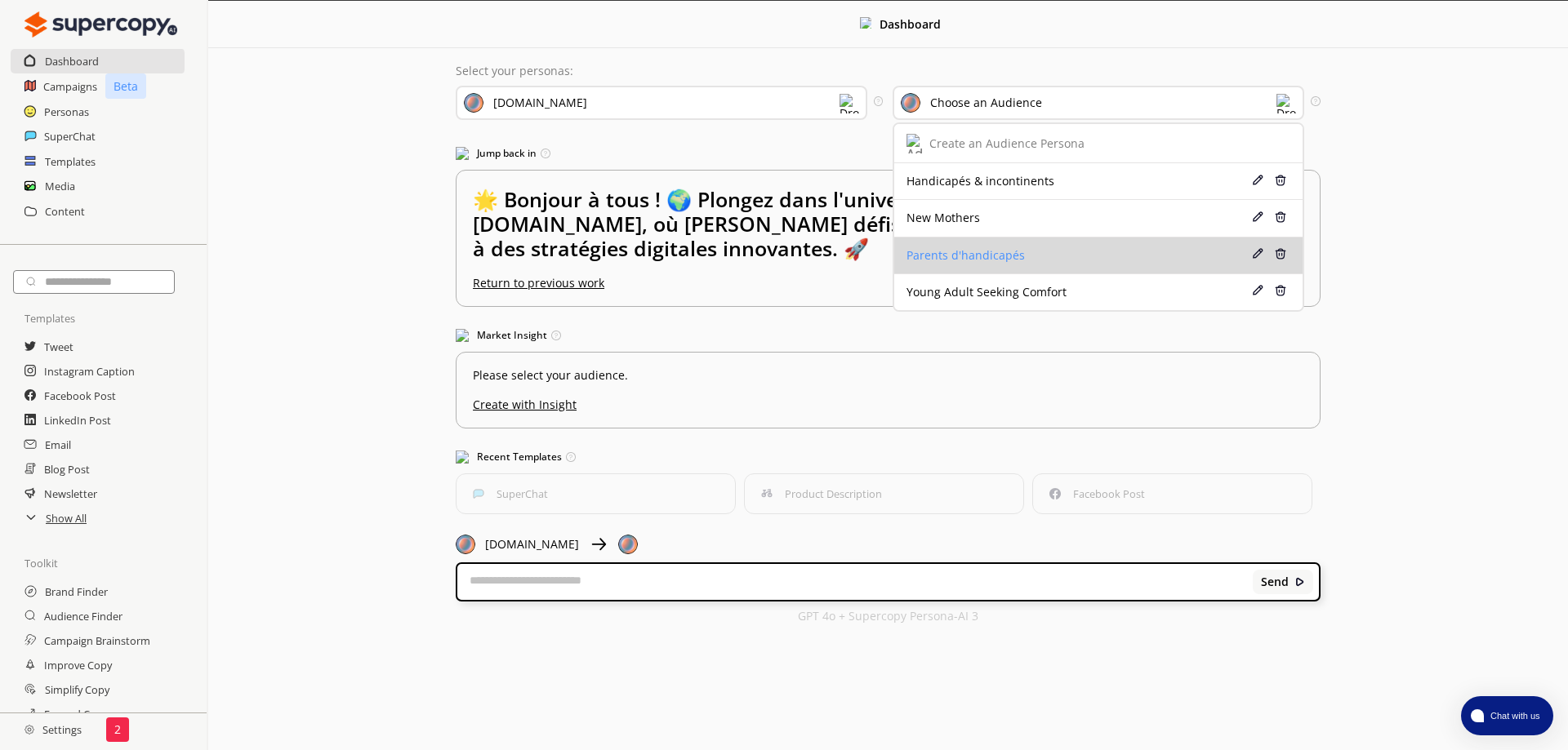
click at [1038, 249] on div "Parents d'handicapés" at bounding box center [1065, 255] width 317 height 13
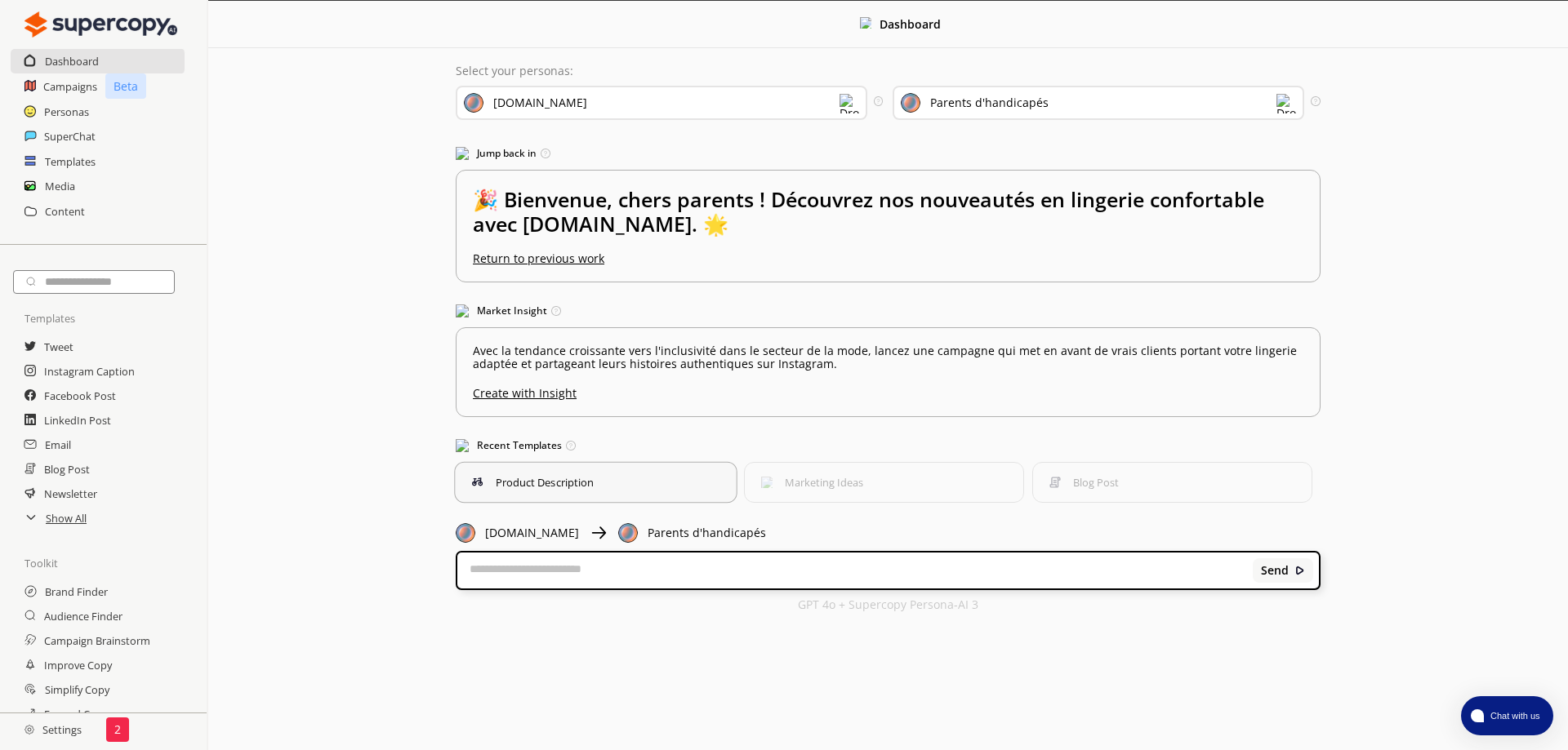
click at [629, 462] on button "Product Description" at bounding box center [596, 483] width 284 height 42
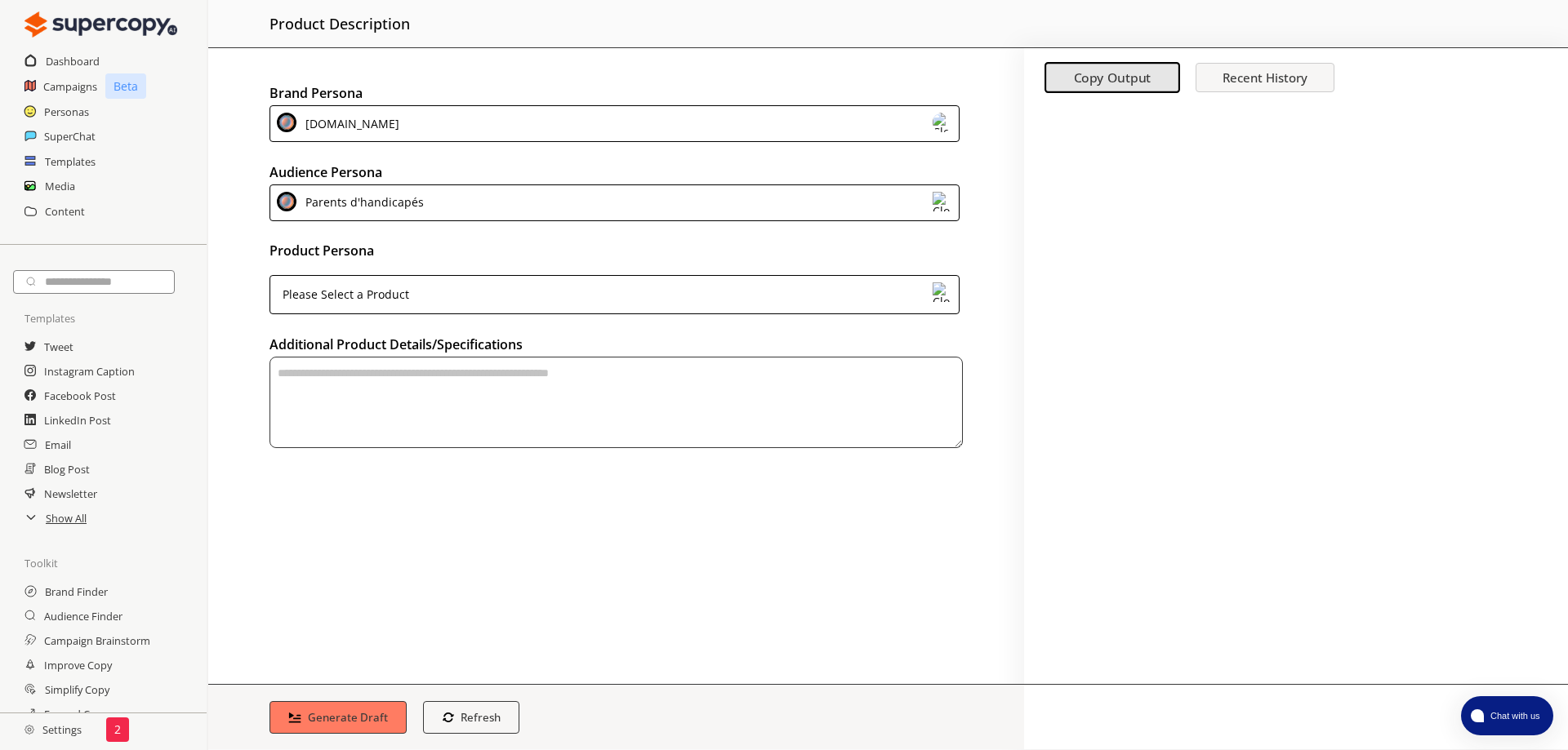
click at [707, 275] on div "Please Select a Product" at bounding box center [614, 295] width 690 height 39
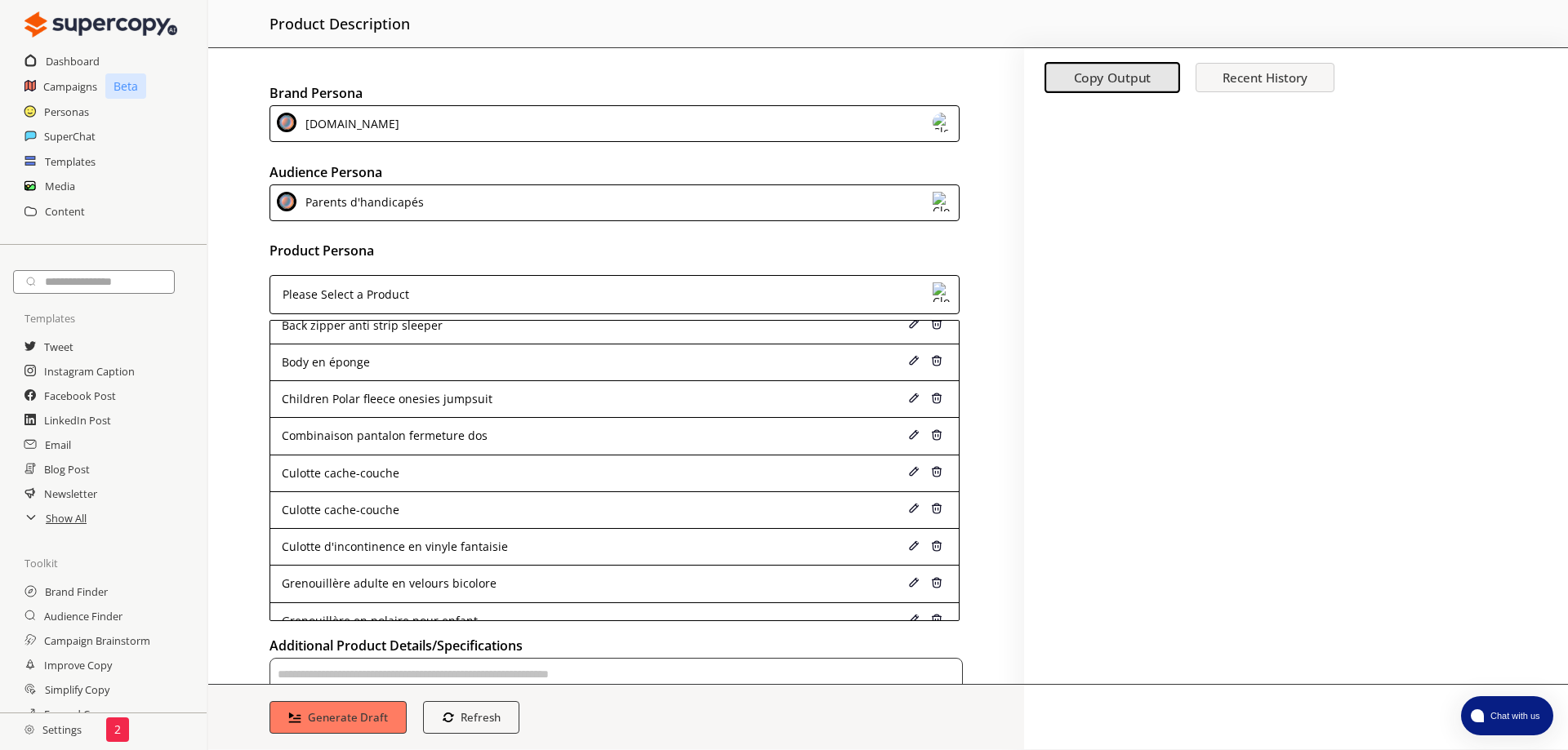
scroll to position [125, 0]
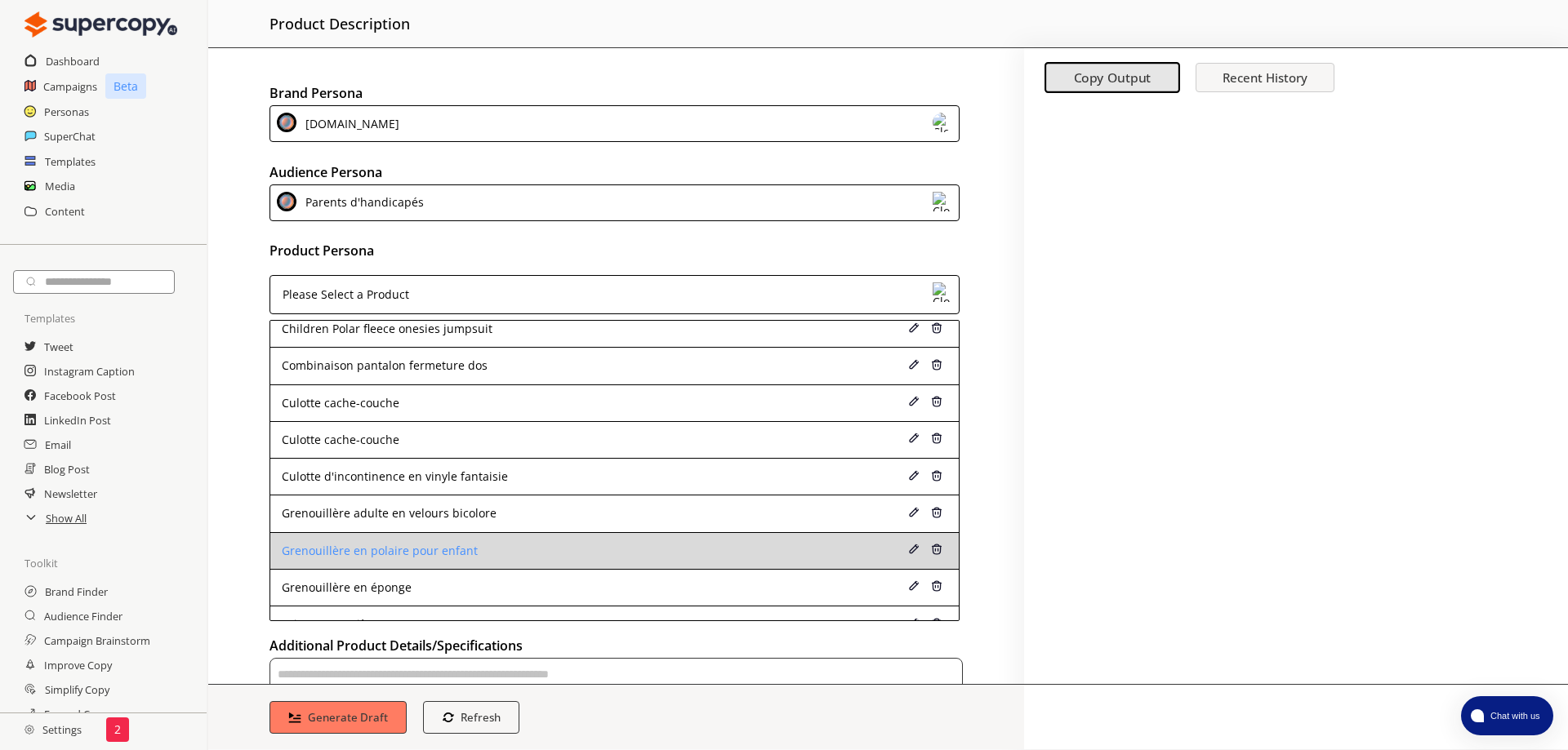
click at [674, 545] on div "Grenouillère en polaire pour enfant" at bounding box center [552, 551] width 541 height 13
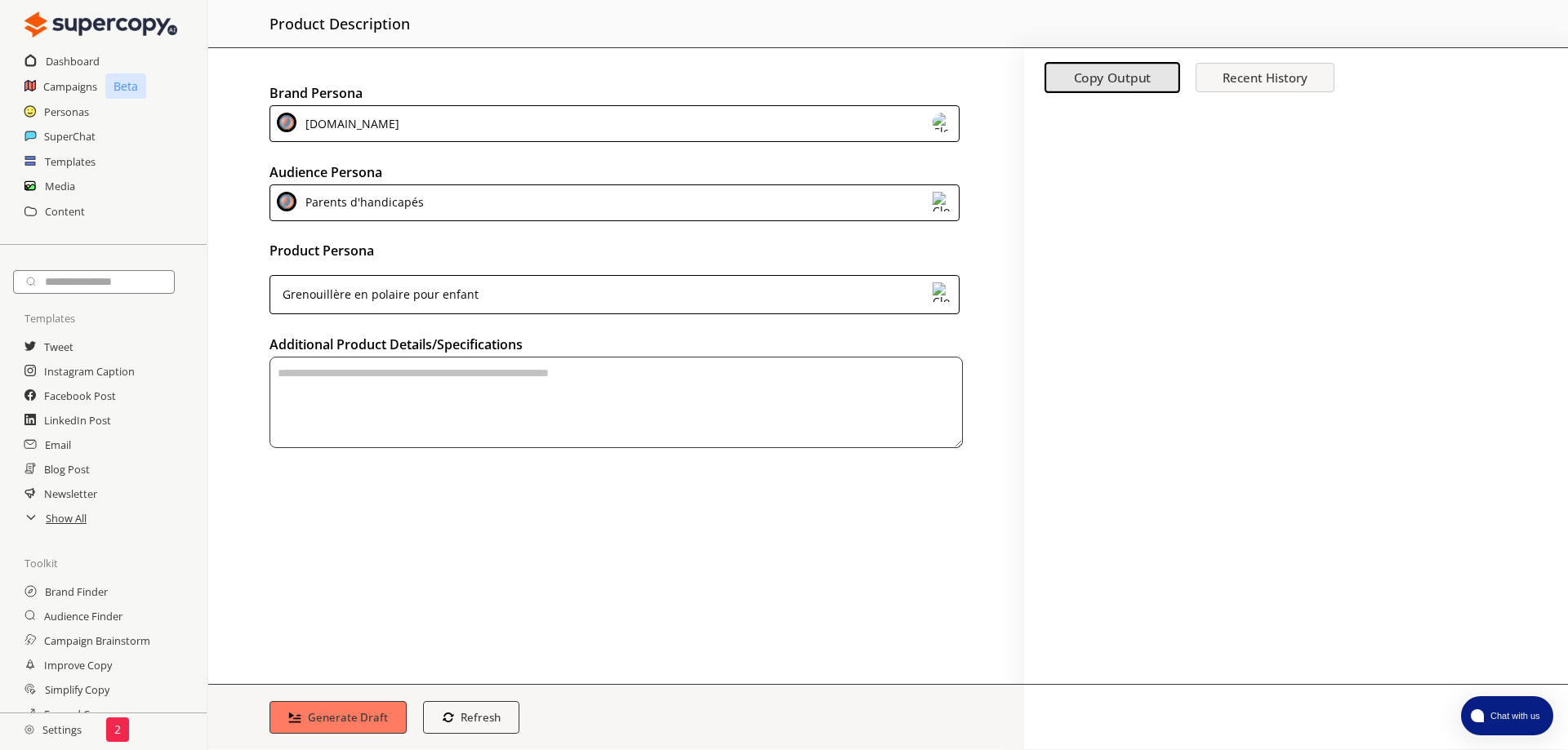
click at [542, 357] on textarea "textarea-textarea" at bounding box center [616, 403] width 693 height 92
paste textarea "**********"
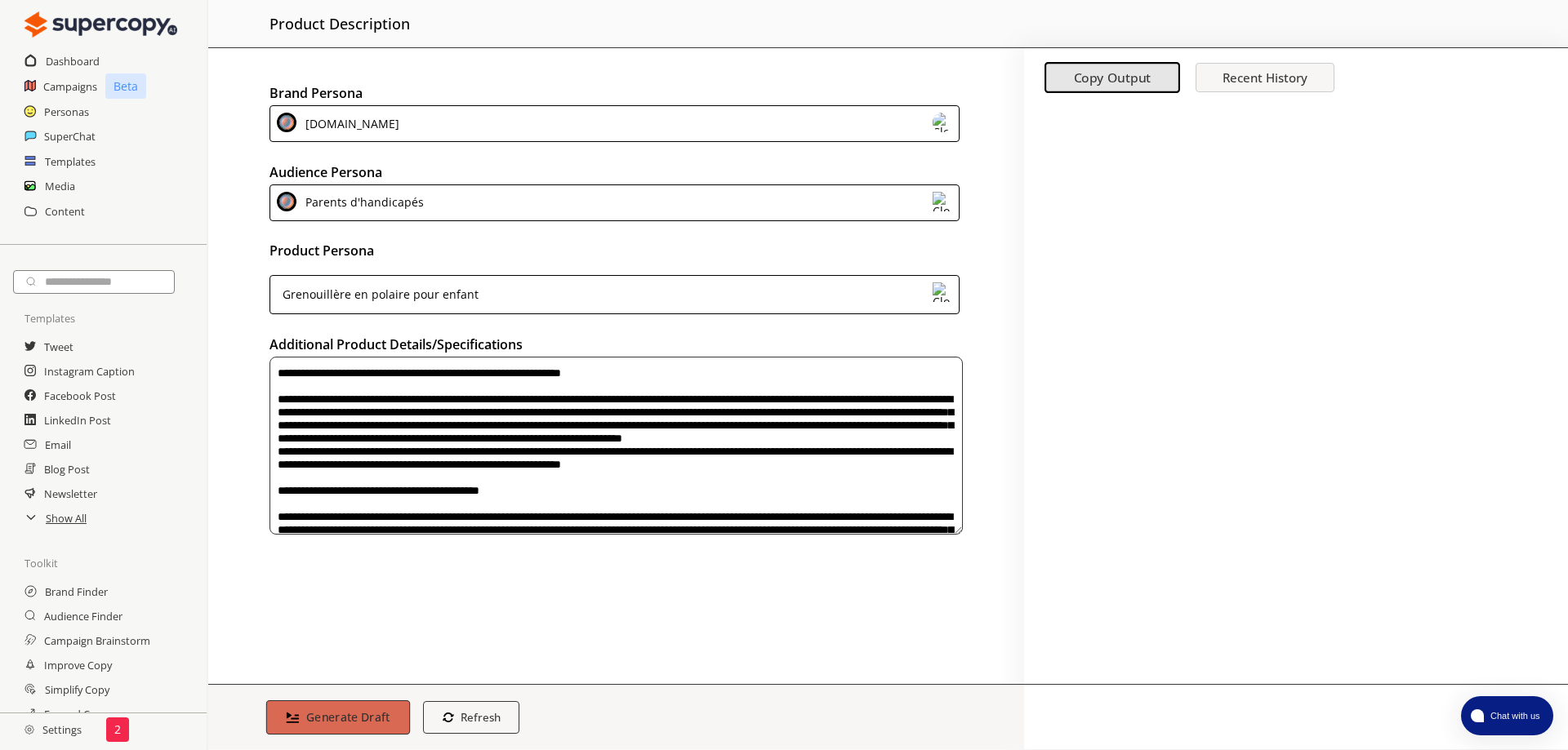
type textarea "**********"
click at [363, 711] on b "Generate Draft" at bounding box center [348, 716] width 84 height 15
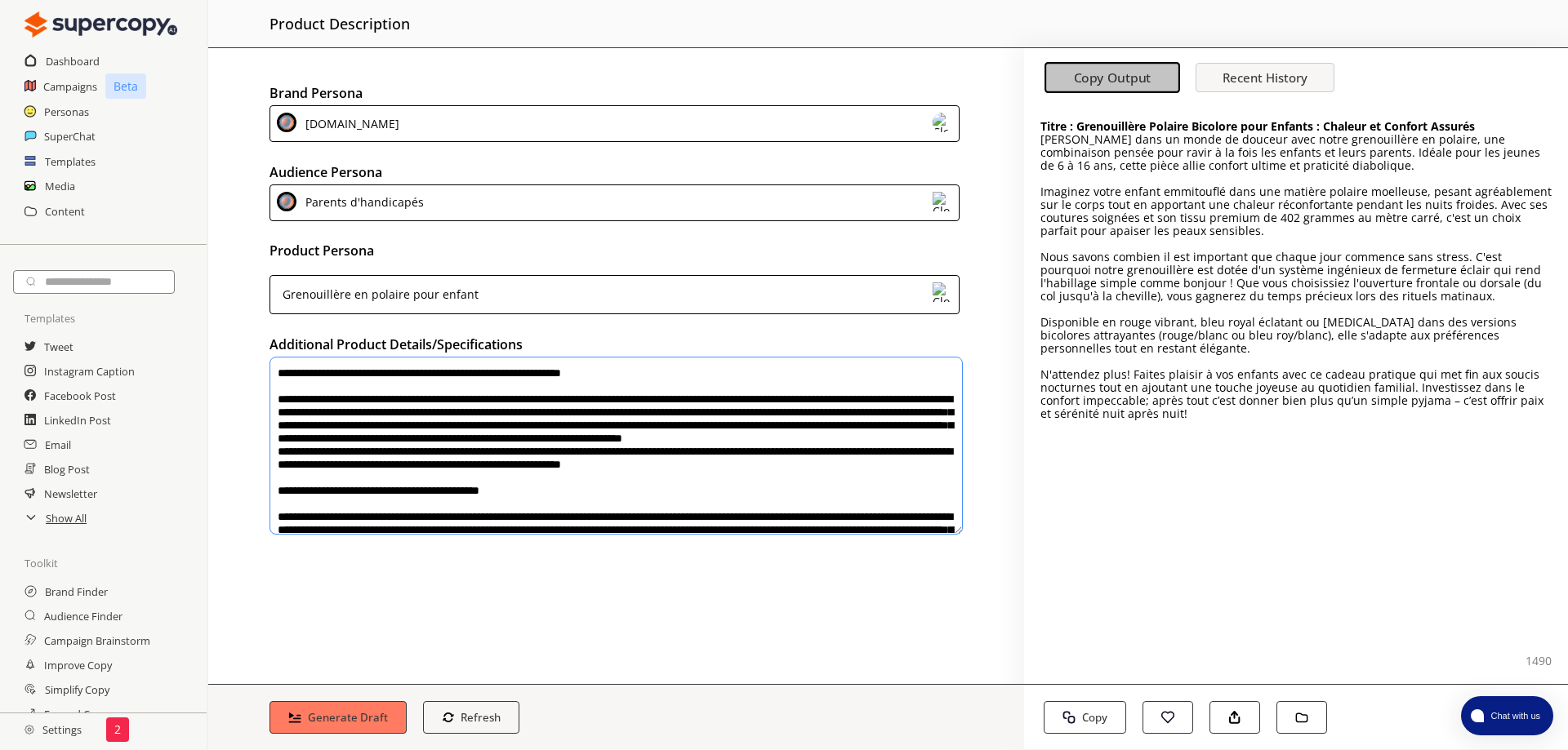
click at [1125, 77] on b "Copy Output" at bounding box center [1112, 77] width 77 height 17
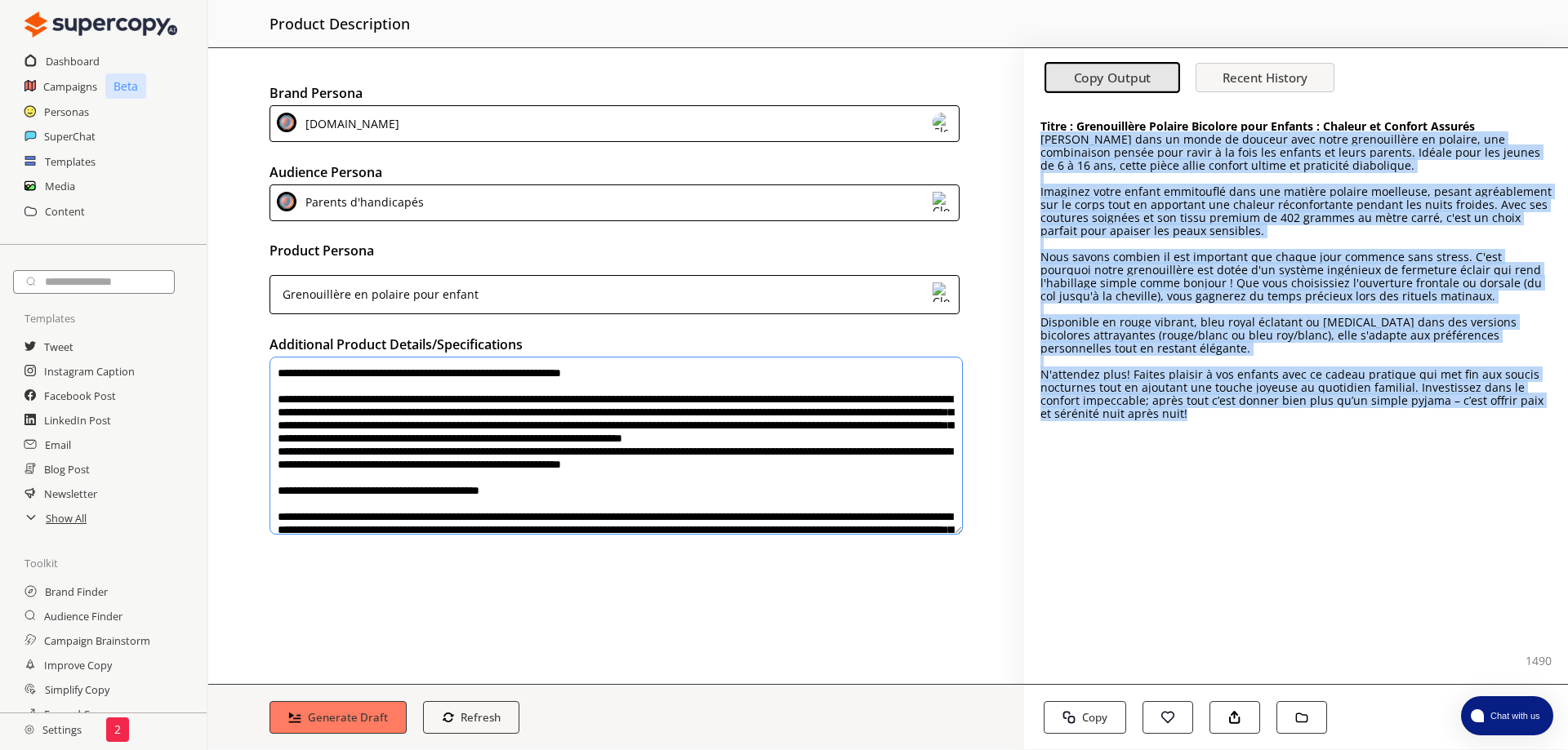
drag, startPoint x: 1043, startPoint y: 131, endPoint x: 1452, endPoint y: 344, distance: 461.1
click at [1452, 344] on div "Titre : Grenouillère Polaire Bicolore pour Enfants : Chaleur et Confort Assurés…" at bounding box center [1296, 270] width 511 height 300
copy div "Plongez dans un monde de douceur avec notre grenouillère en polaire, une combin…"
